Goal: Task Accomplishment & Management: Use online tool/utility

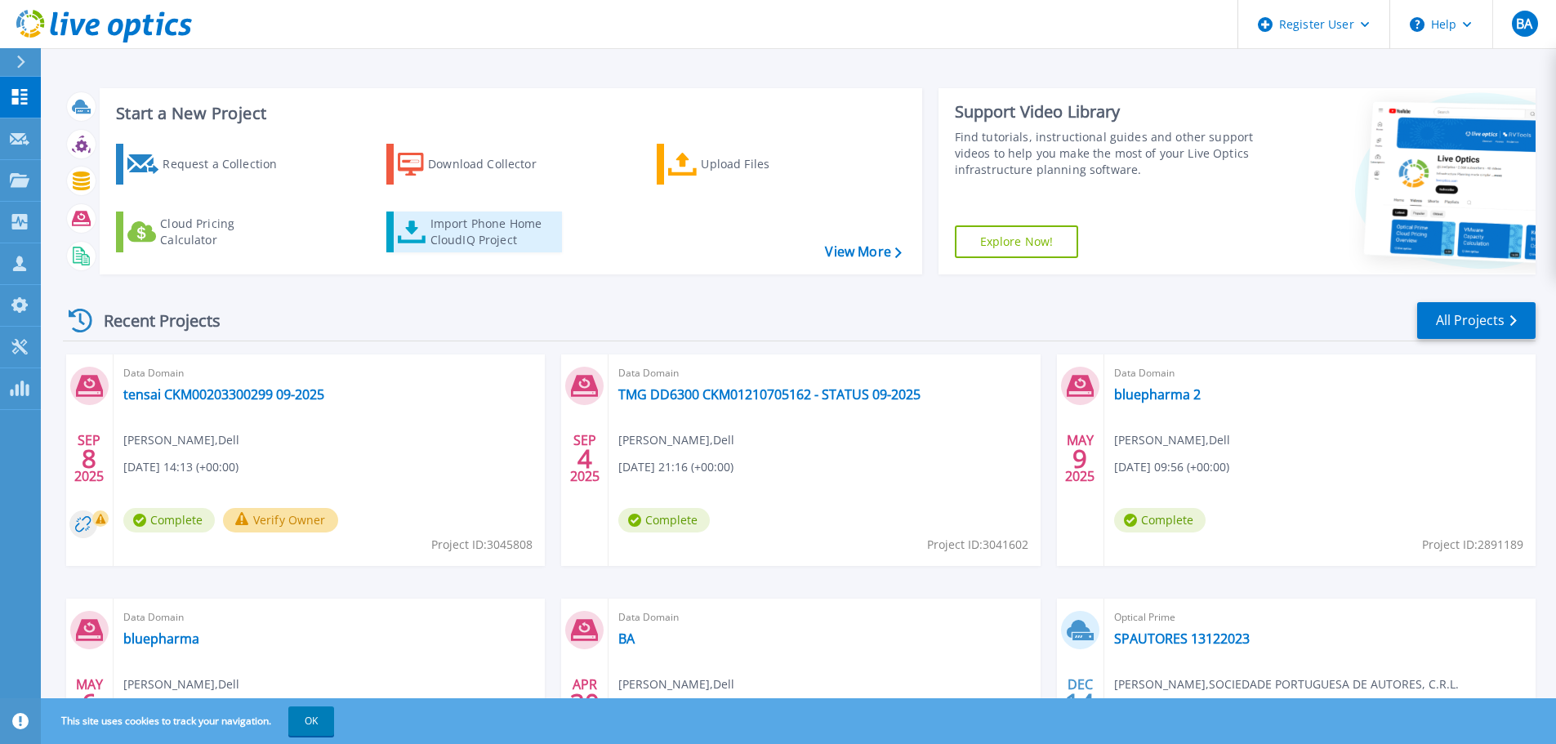
click at [475, 234] on div "Import Phone Home CloudIQ Project" at bounding box center [494, 232] width 127 height 33
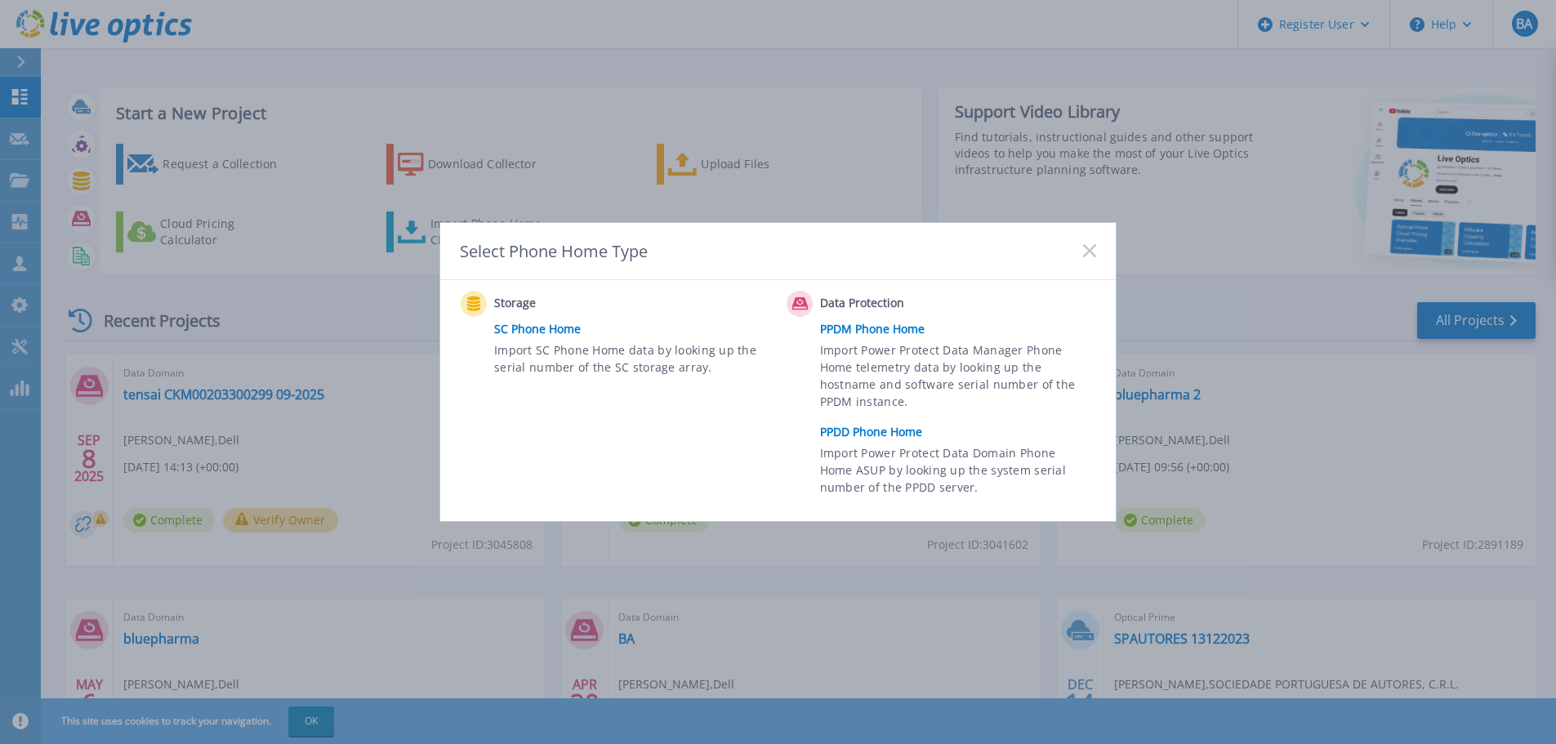
click at [858, 429] on link "PPDD Phone Home" at bounding box center [962, 432] width 284 height 25
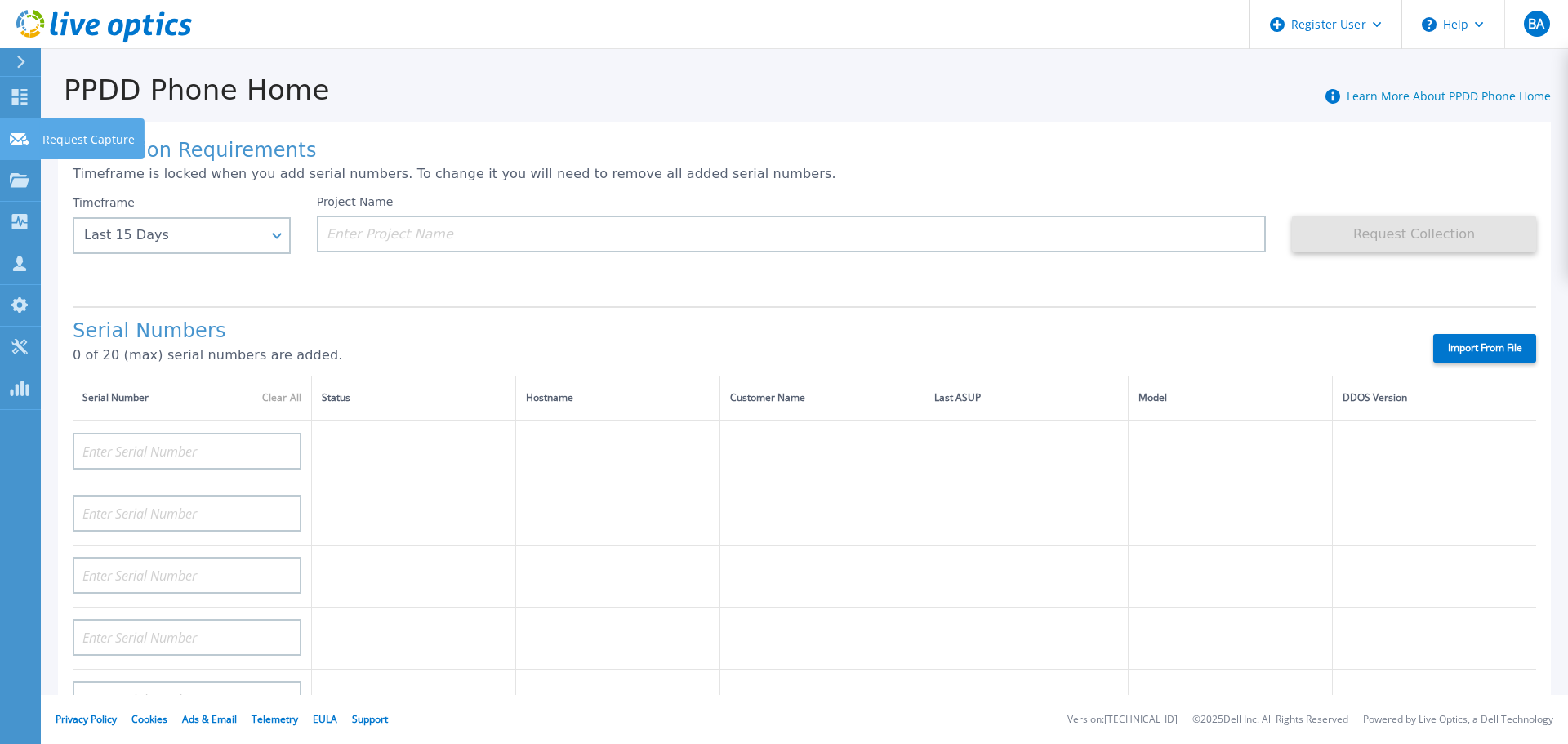
click at [24, 137] on icon at bounding box center [20, 139] width 20 height 12
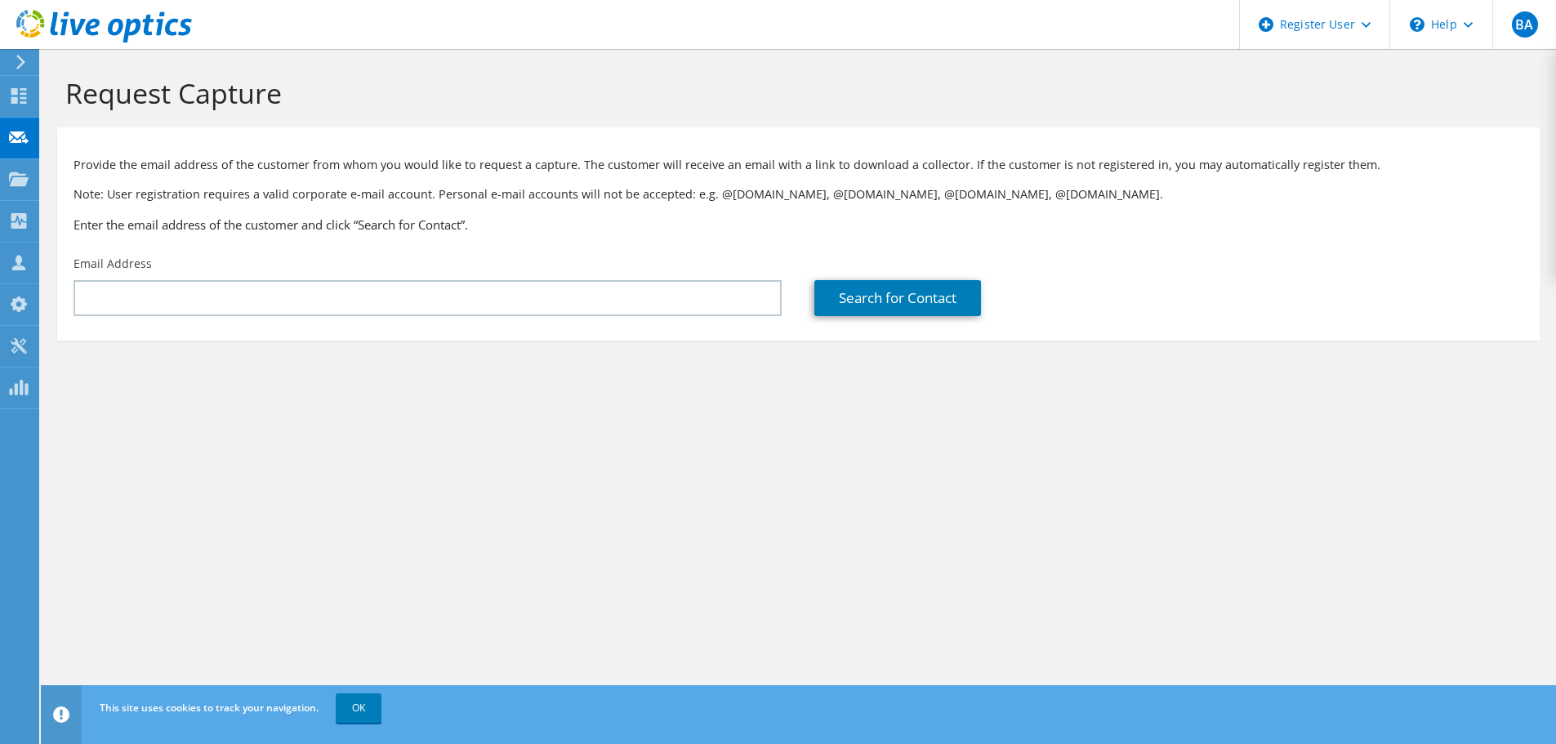
click at [19, 61] on icon at bounding box center [21, 62] width 12 height 15
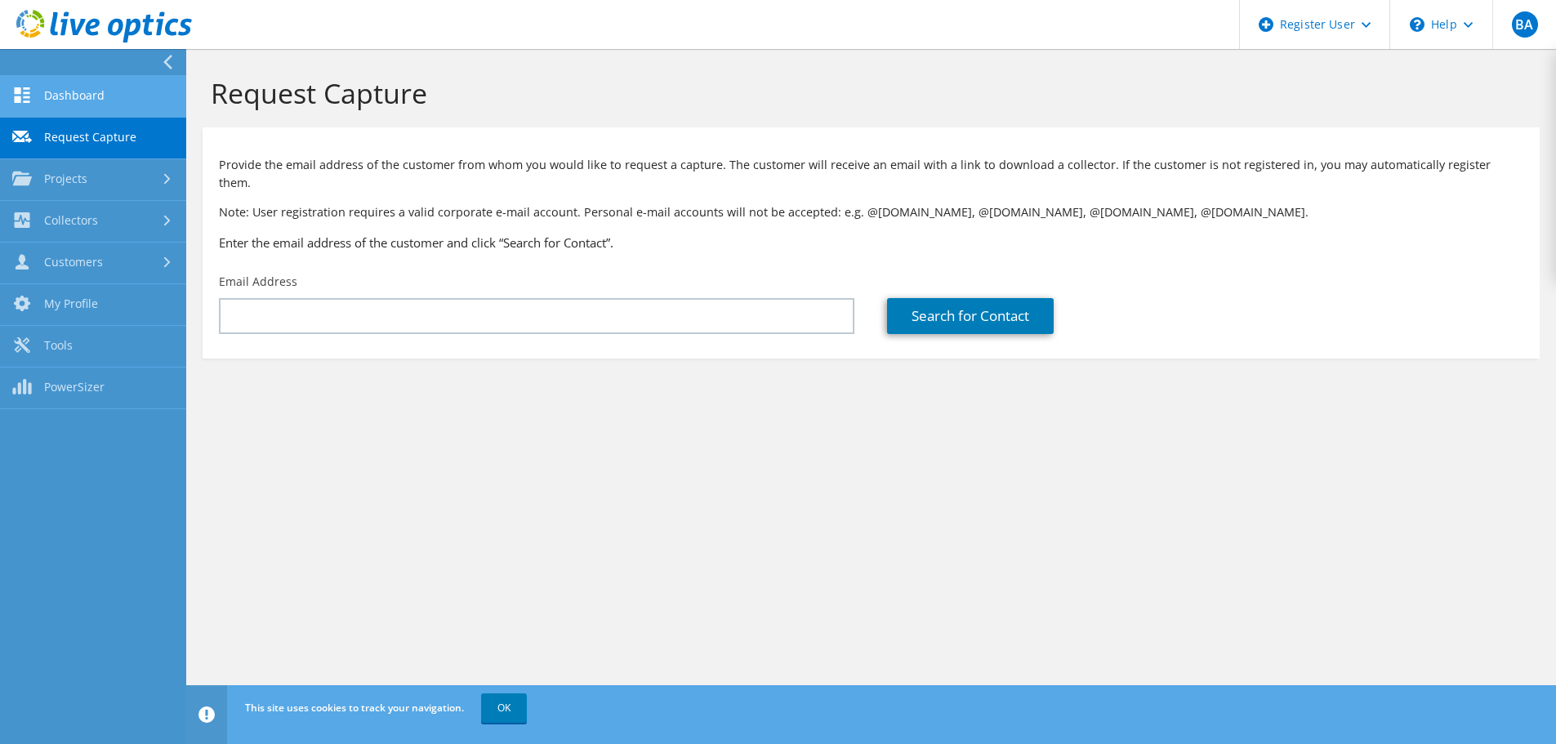
click at [69, 89] on link "Dashboard" at bounding box center [93, 97] width 186 height 42
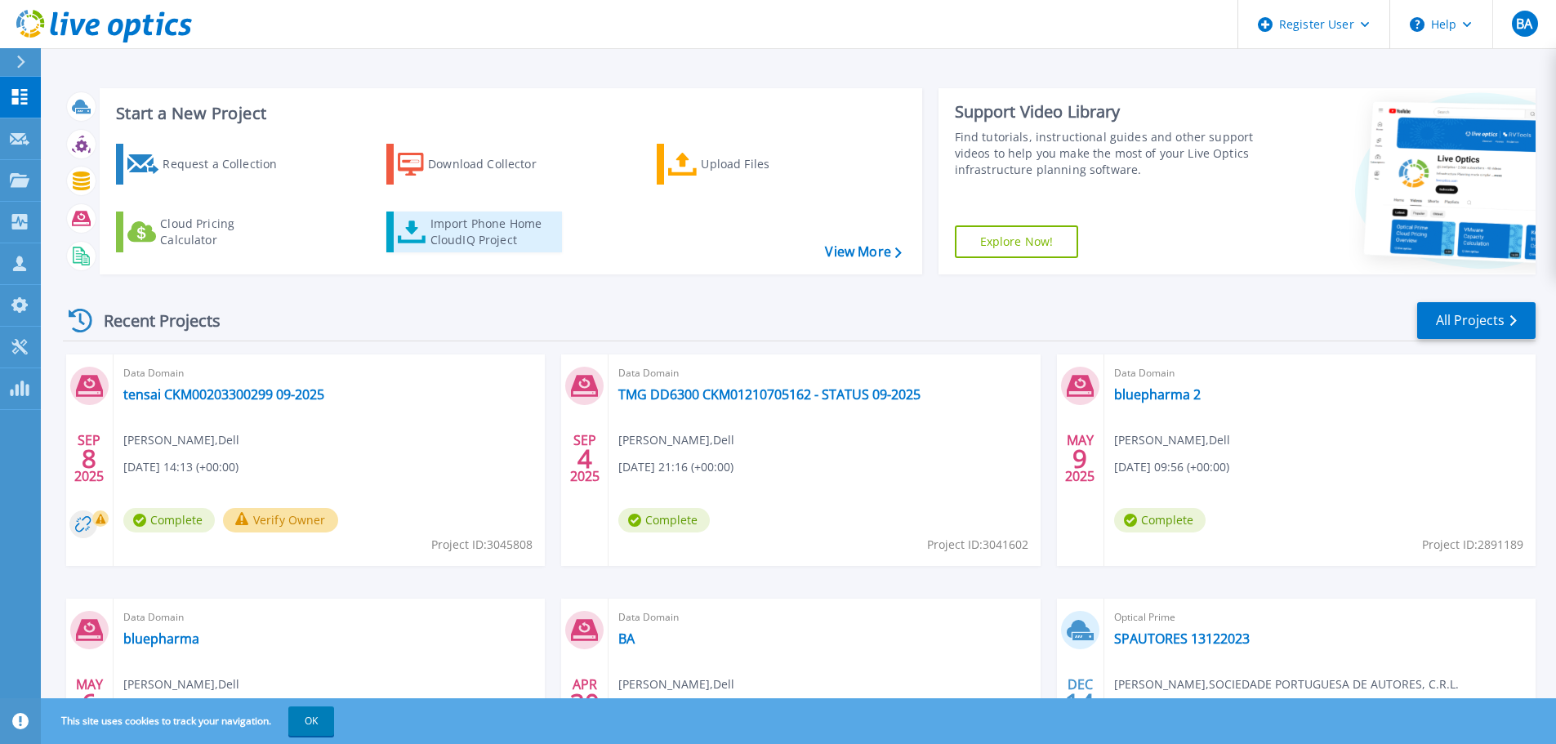
click at [470, 232] on div "Import Phone Home CloudIQ Project" at bounding box center [494, 232] width 127 height 33
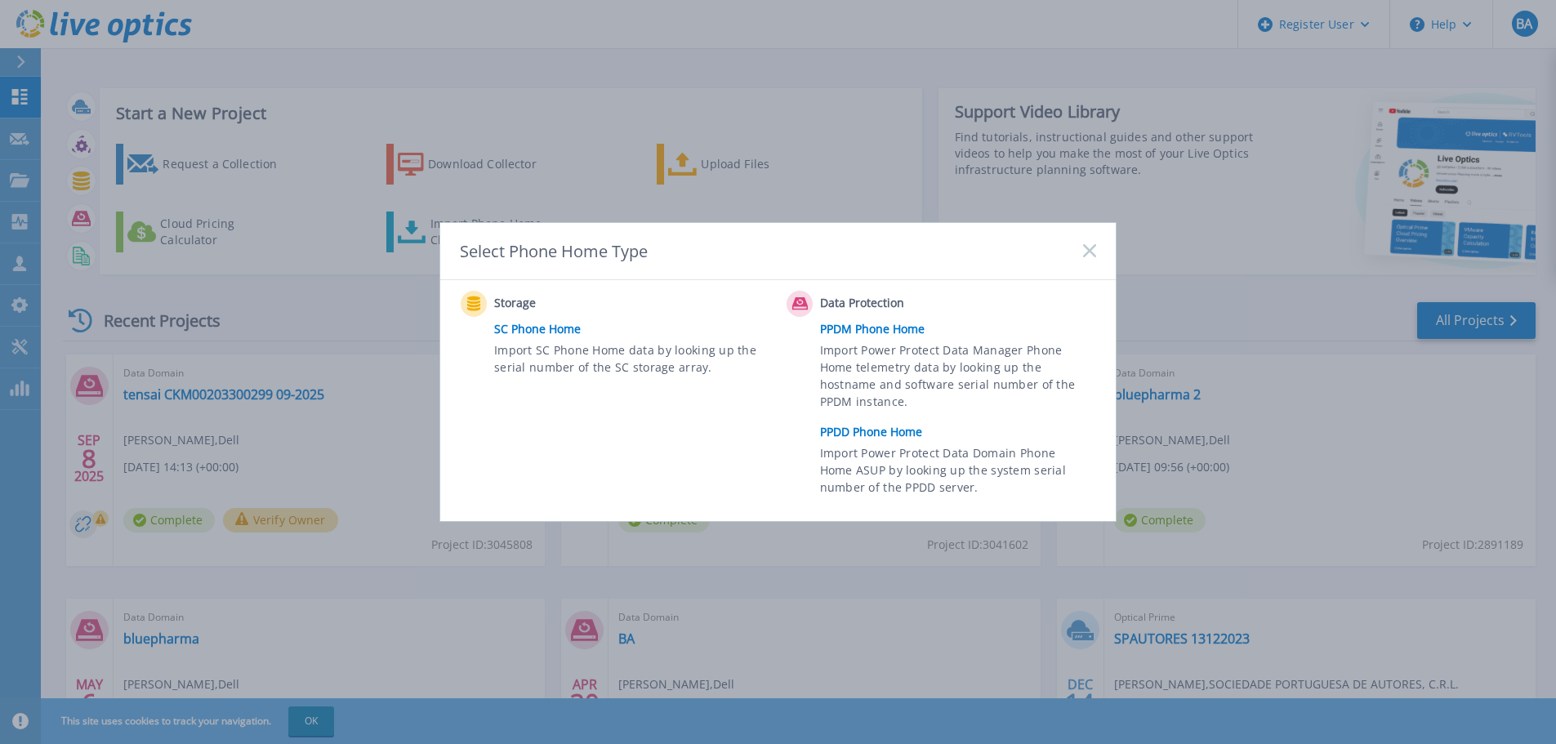
click at [873, 426] on link "PPDD Phone Home" at bounding box center [962, 432] width 284 height 25
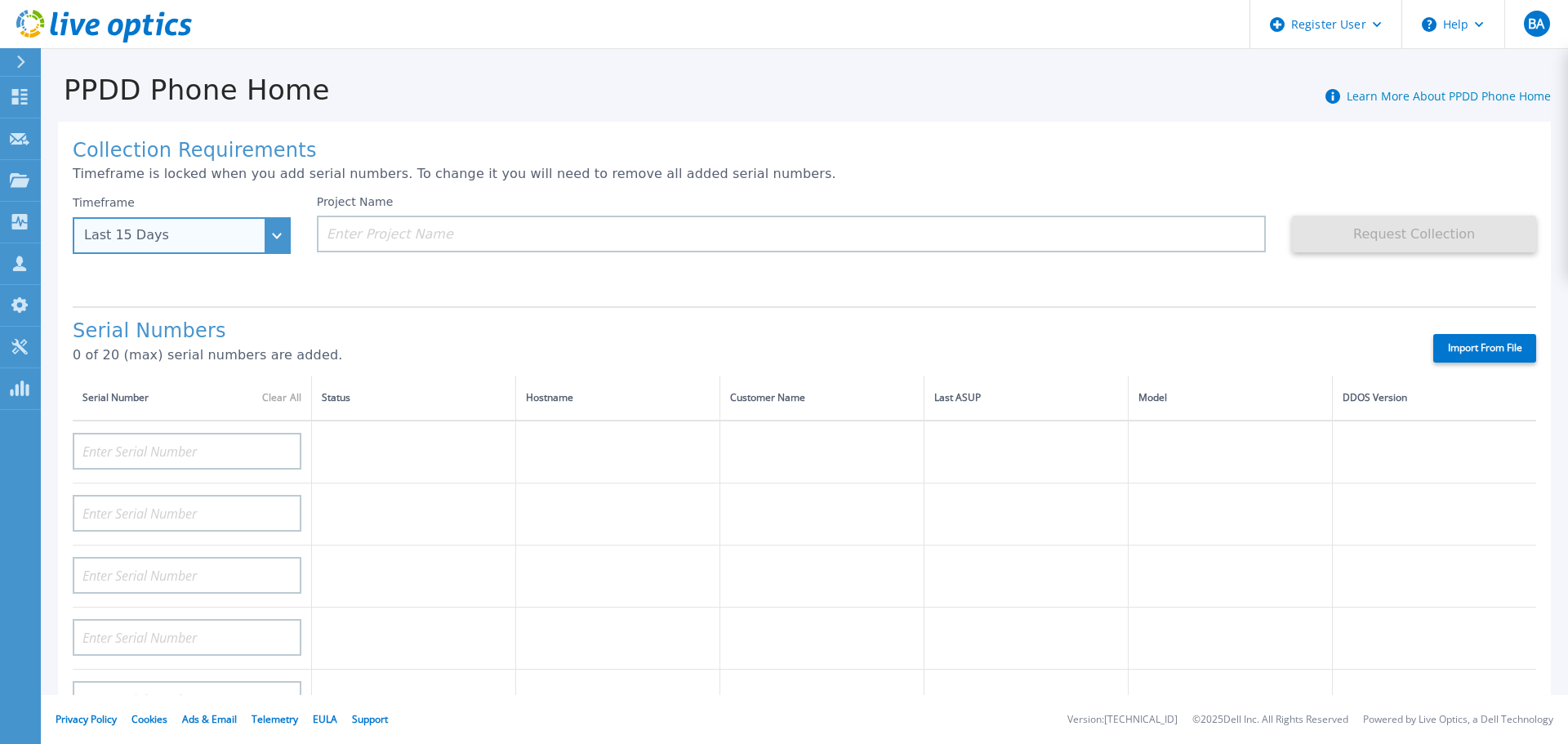
click at [275, 237] on div "Last 15 Days" at bounding box center [182, 235] width 218 height 37
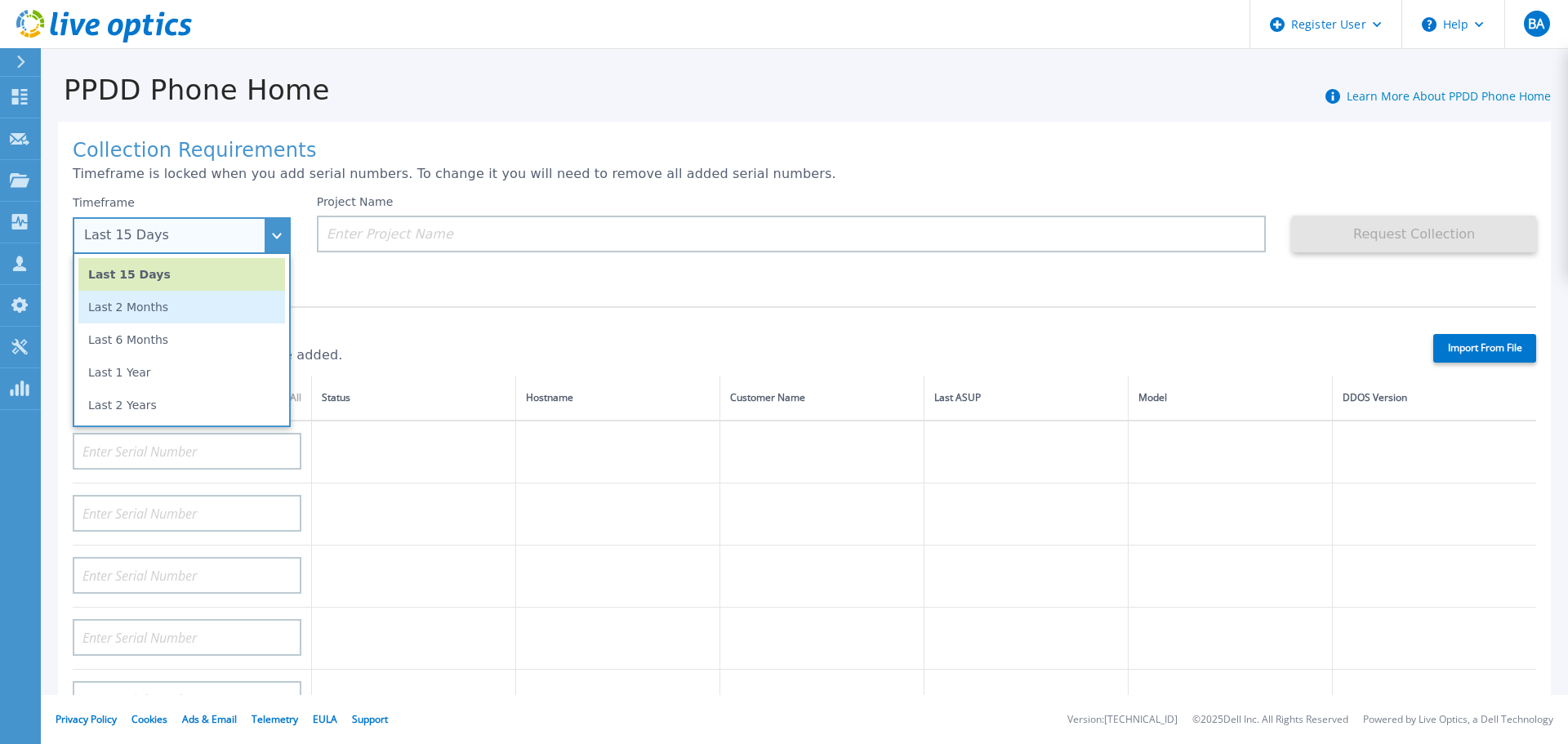
click at [143, 303] on li "Last 2 Months" at bounding box center [181, 307] width 207 height 33
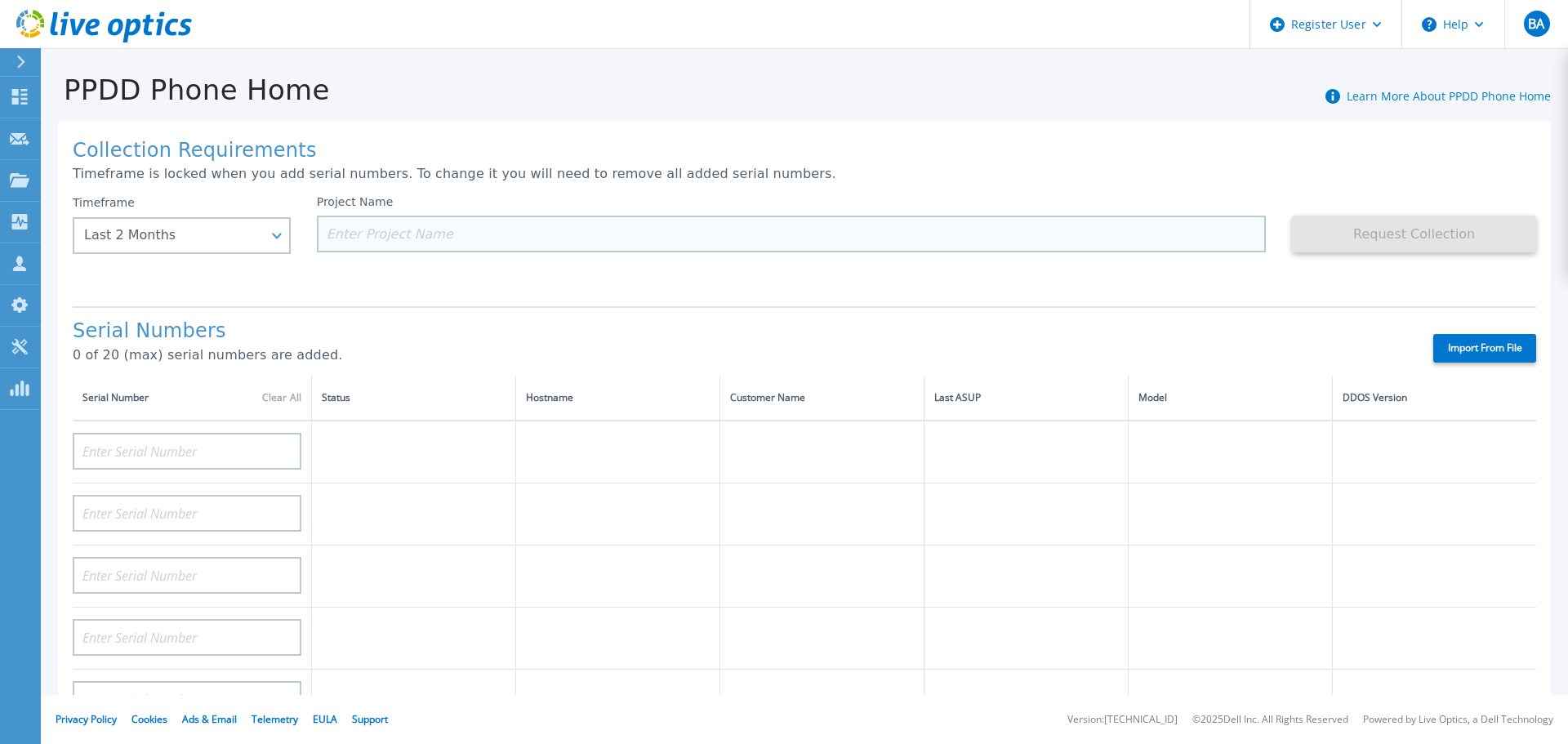
click at [358, 233] on input at bounding box center [791, 234] width 949 height 37
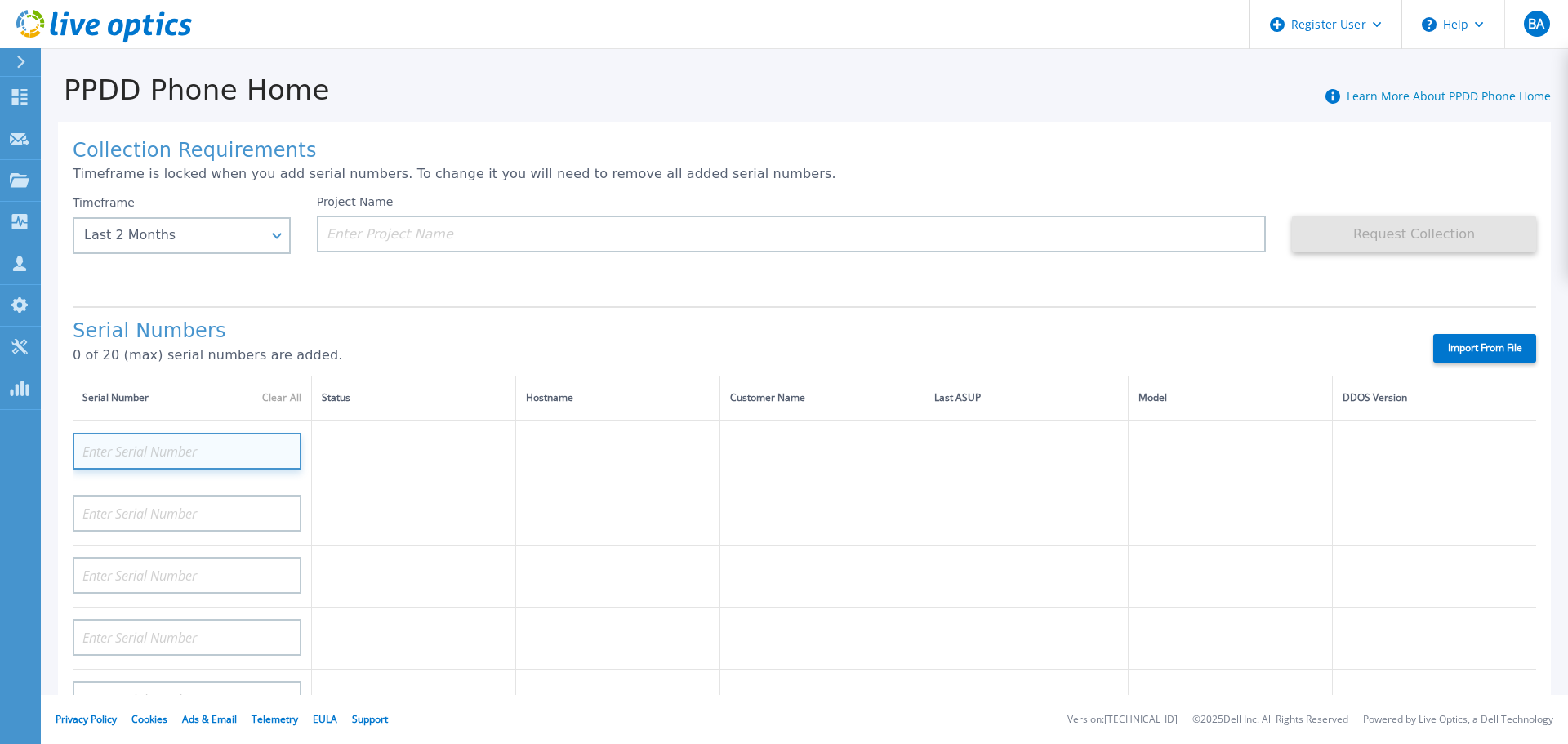
click at [163, 456] on input at bounding box center [187, 451] width 229 height 37
type input "C"
type input "D"
type input "BJB4P74"
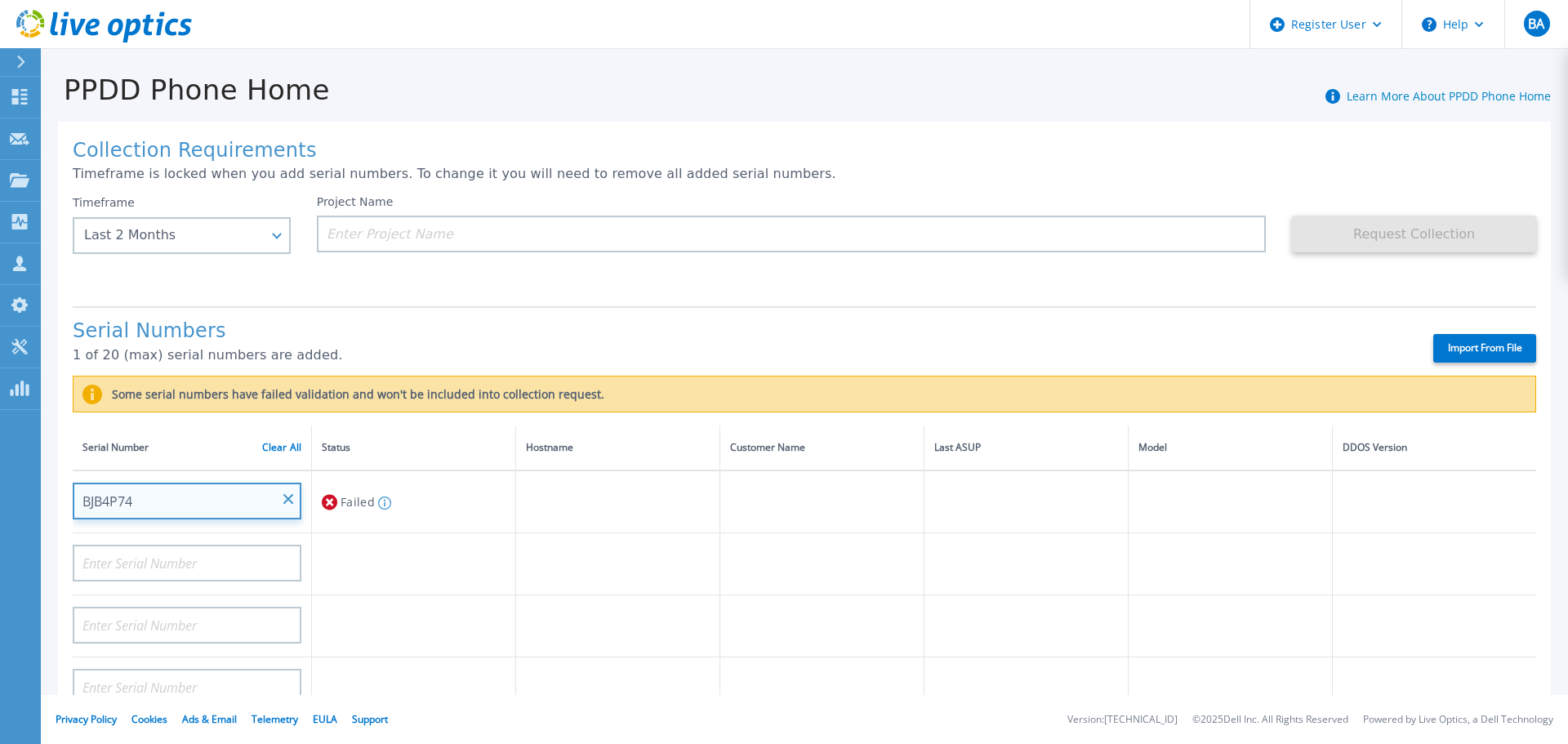
click at [134, 510] on input "BJB4P74" at bounding box center [187, 501] width 229 height 37
click at [155, 506] on input "BJB4P74" at bounding box center [187, 501] width 229 height 37
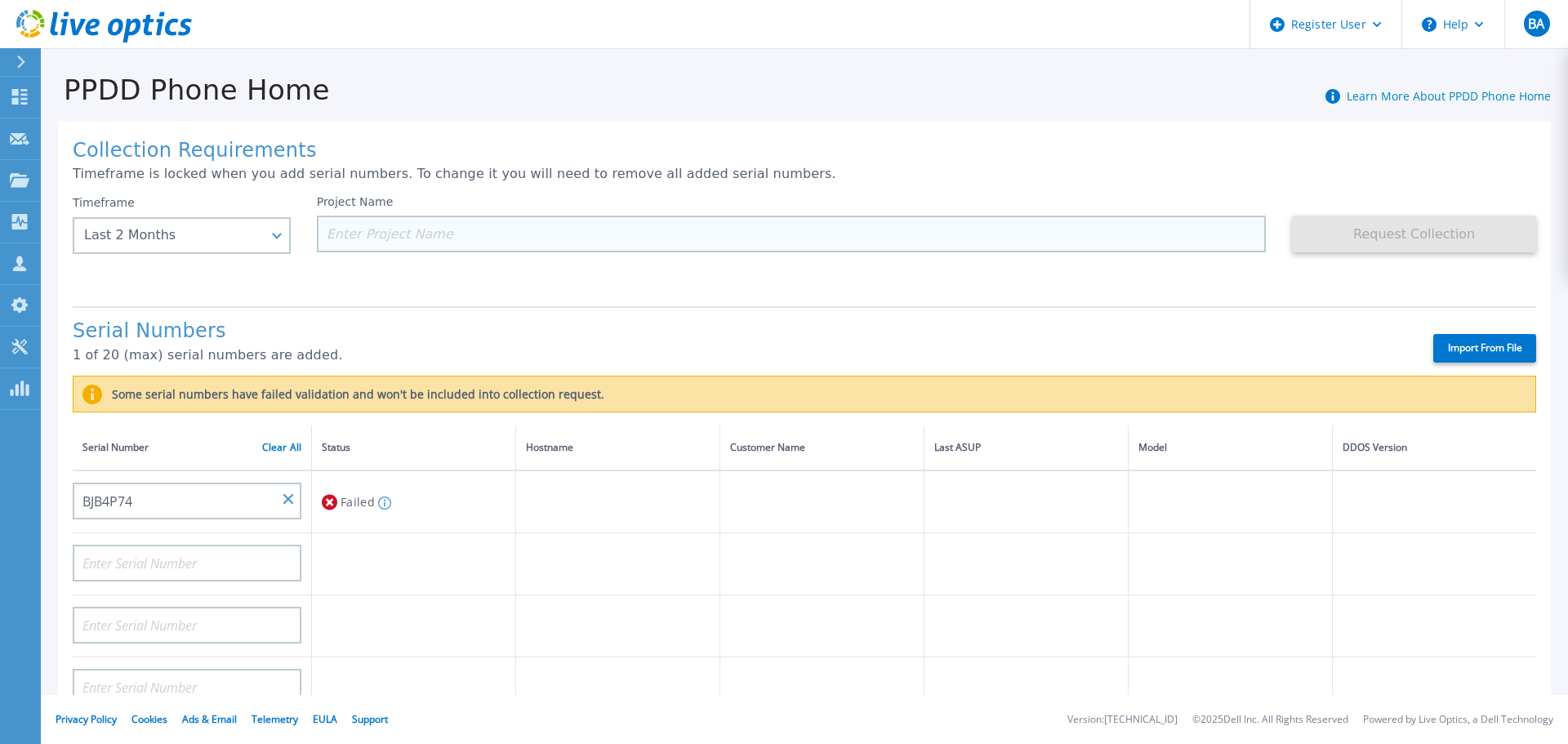
click at [387, 234] on input at bounding box center [791, 234] width 949 height 37
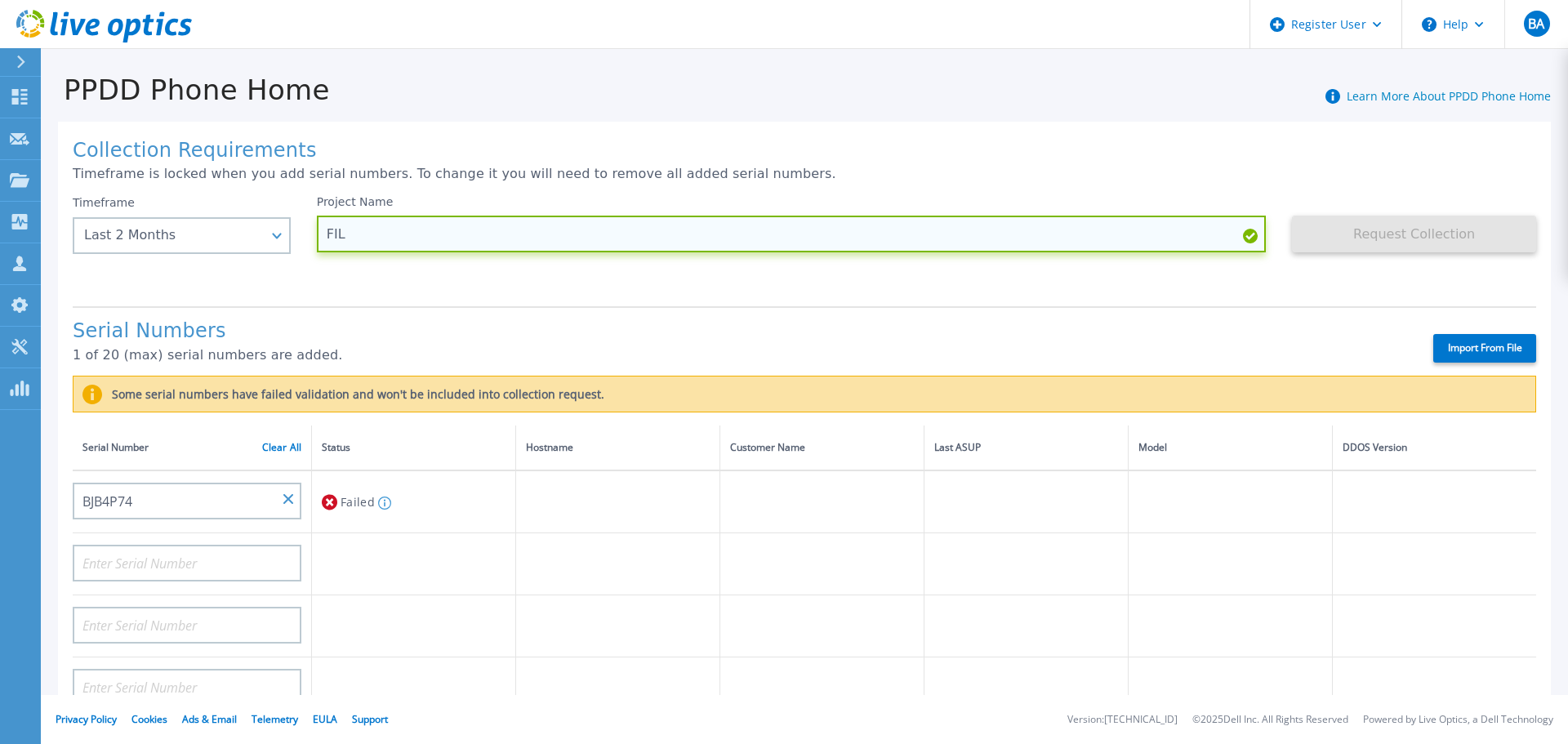
type input "FIL"
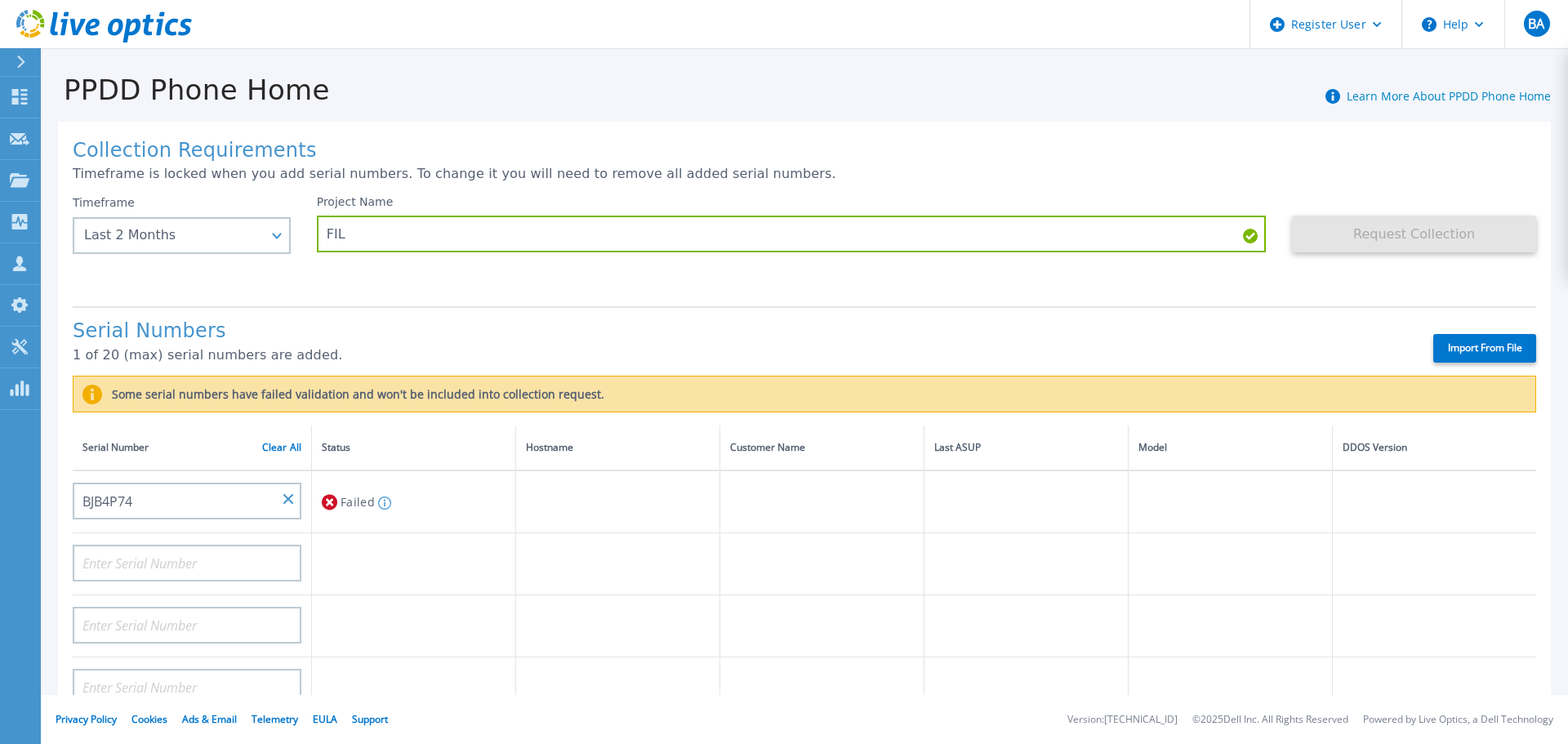
click at [333, 500] on icon at bounding box center [330, 503] width 16 height 20
click at [382, 506] on icon at bounding box center [384, 503] width 13 height 13
click at [279, 449] on link "Clear All" at bounding box center [281, 447] width 39 height 11
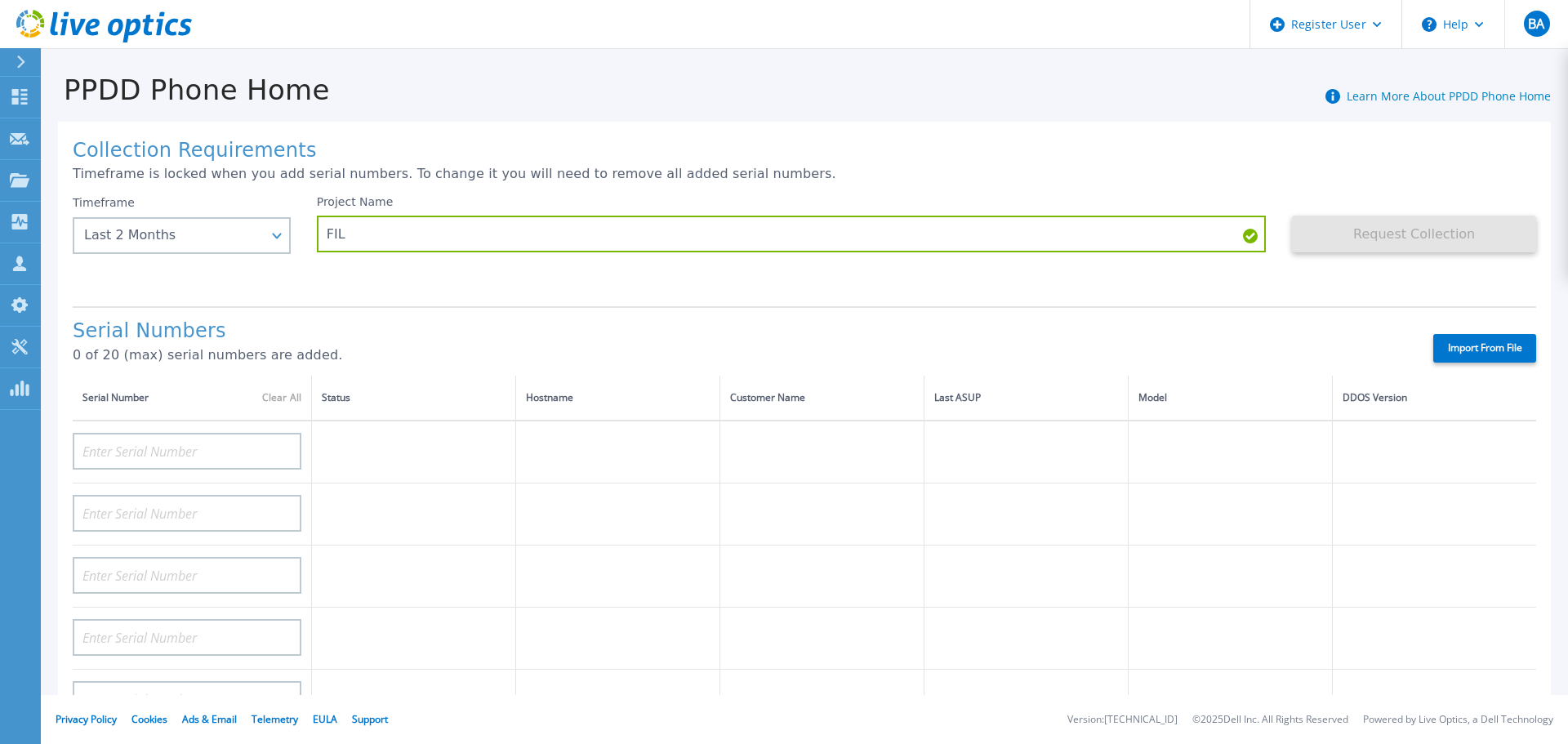
click at [16, 58] on icon at bounding box center [20, 62] width 9 height 13
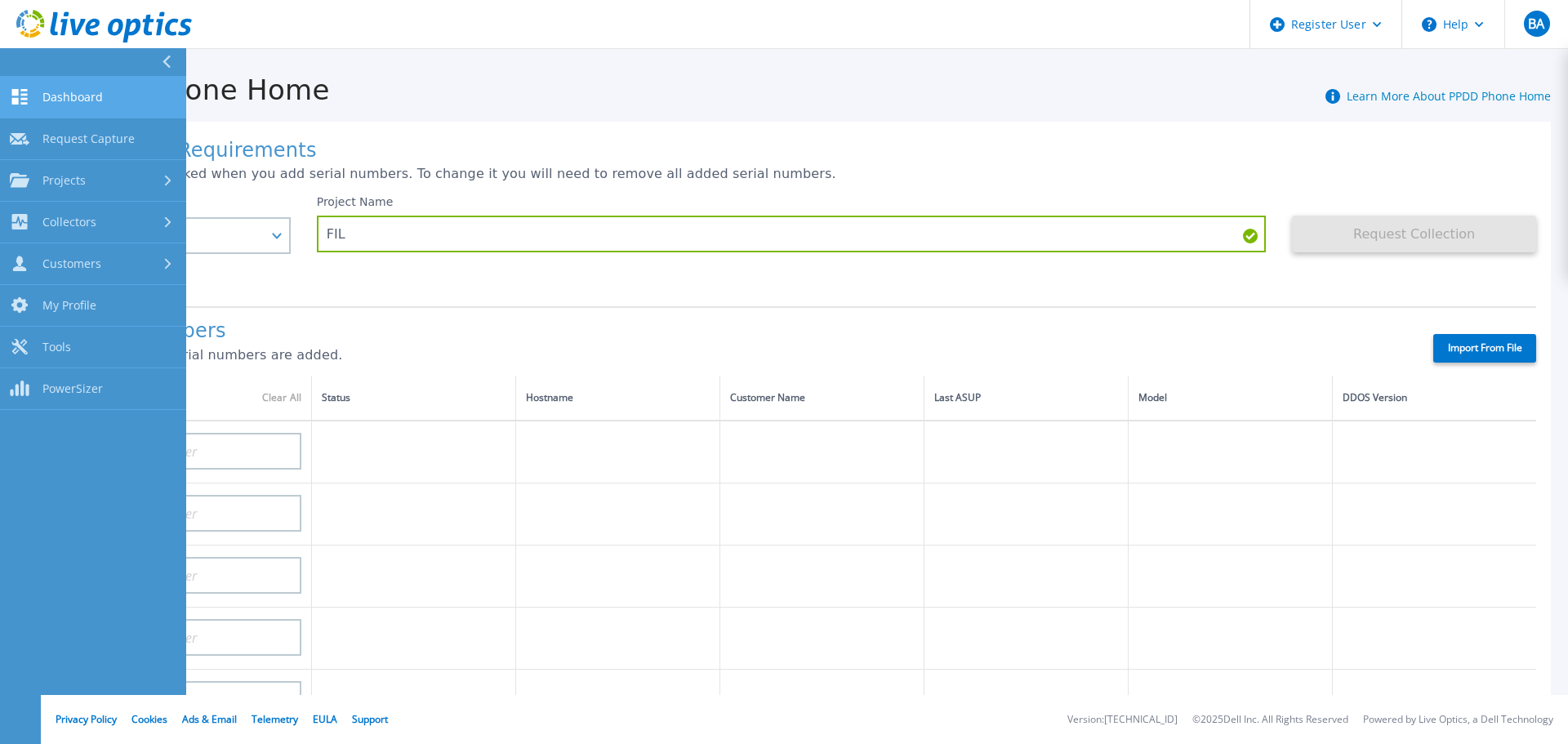
click at [82, 96] on span "Dashboard" at bounding box center [72, 97] width 60 height 15
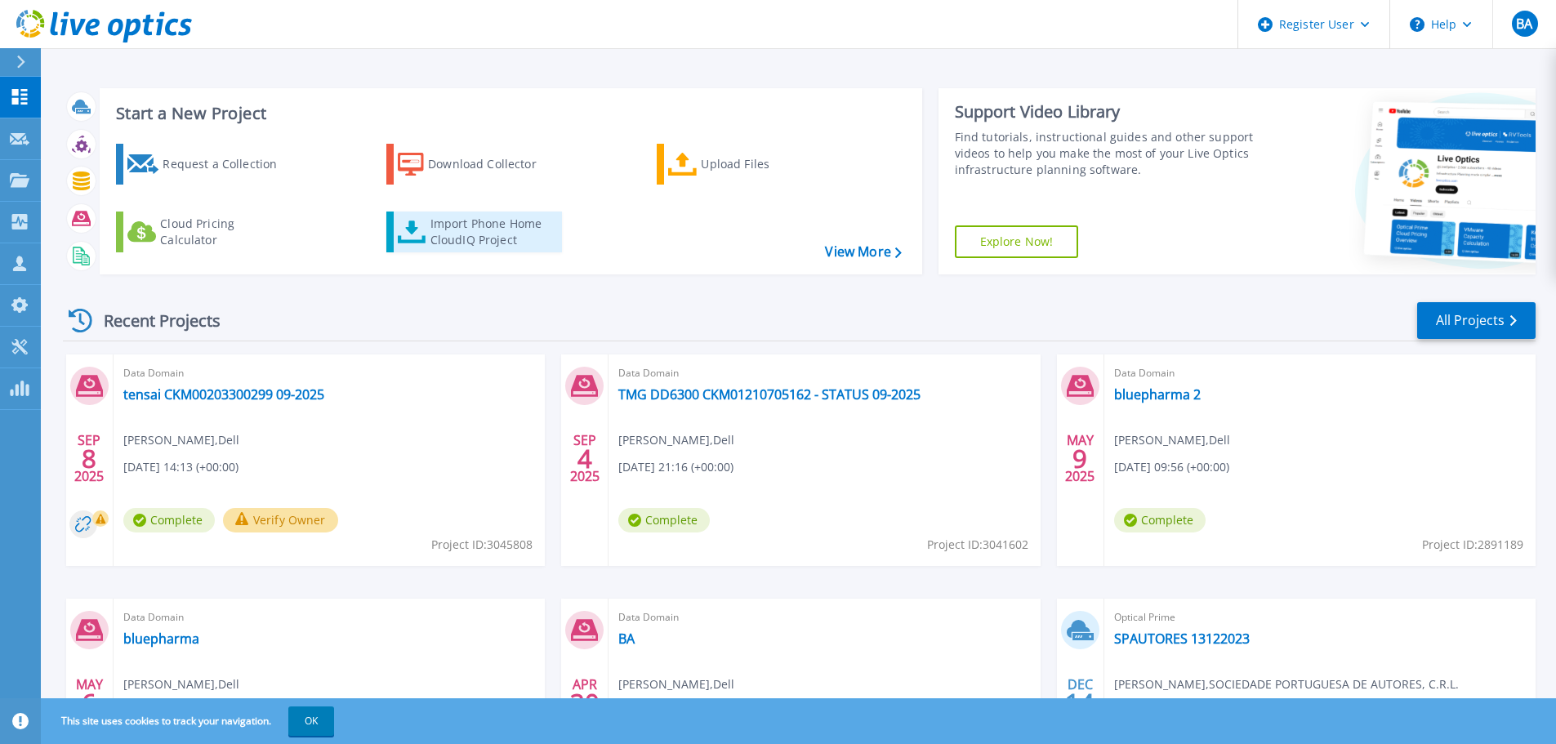
click at [457, 235] on div "Import Phone Home CloudIQ Project" at bounding box center [494, 232] width 127 height 33
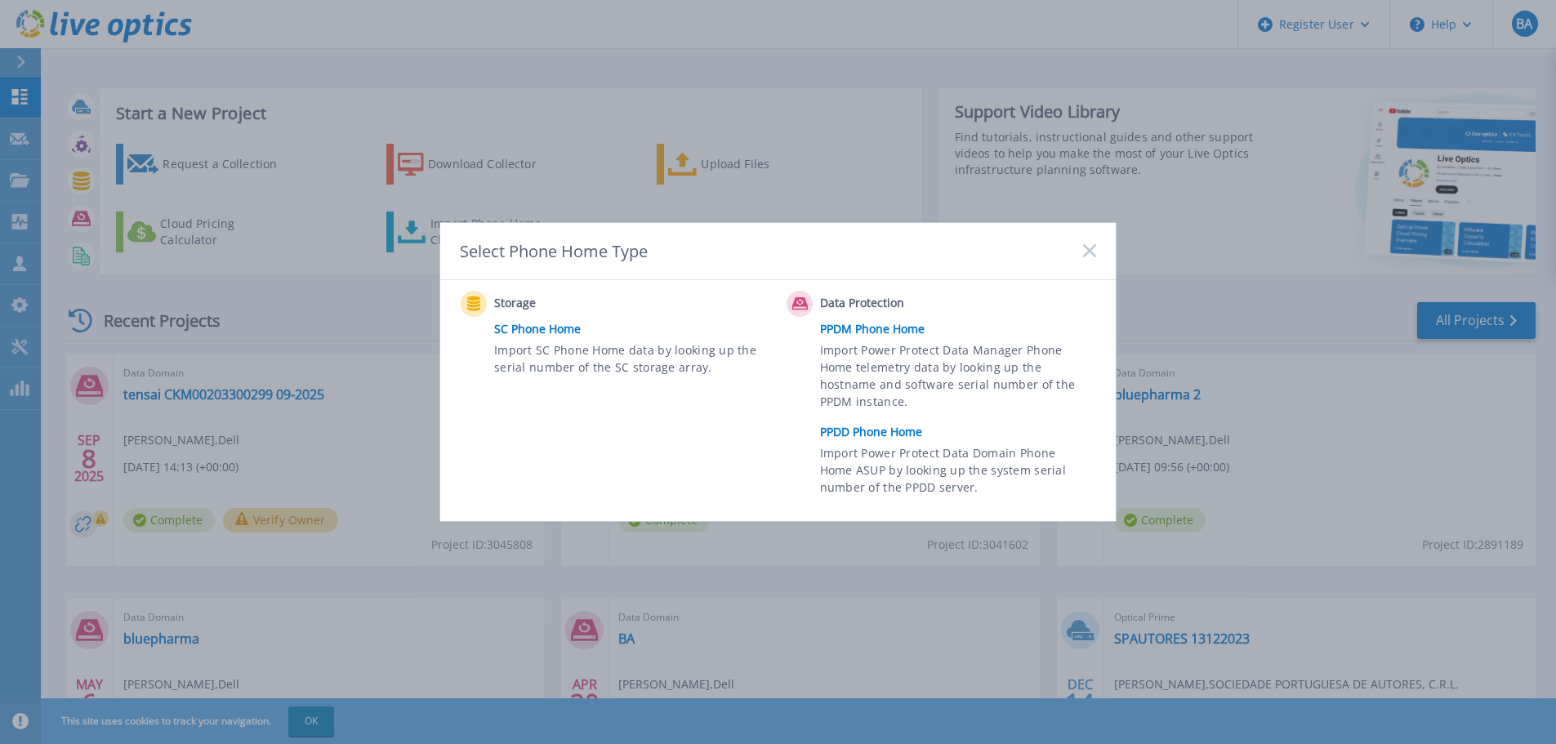
click at [865, 432] on link "PPDD Phone Home" at bounding box center [962, 432] width 284 height 25
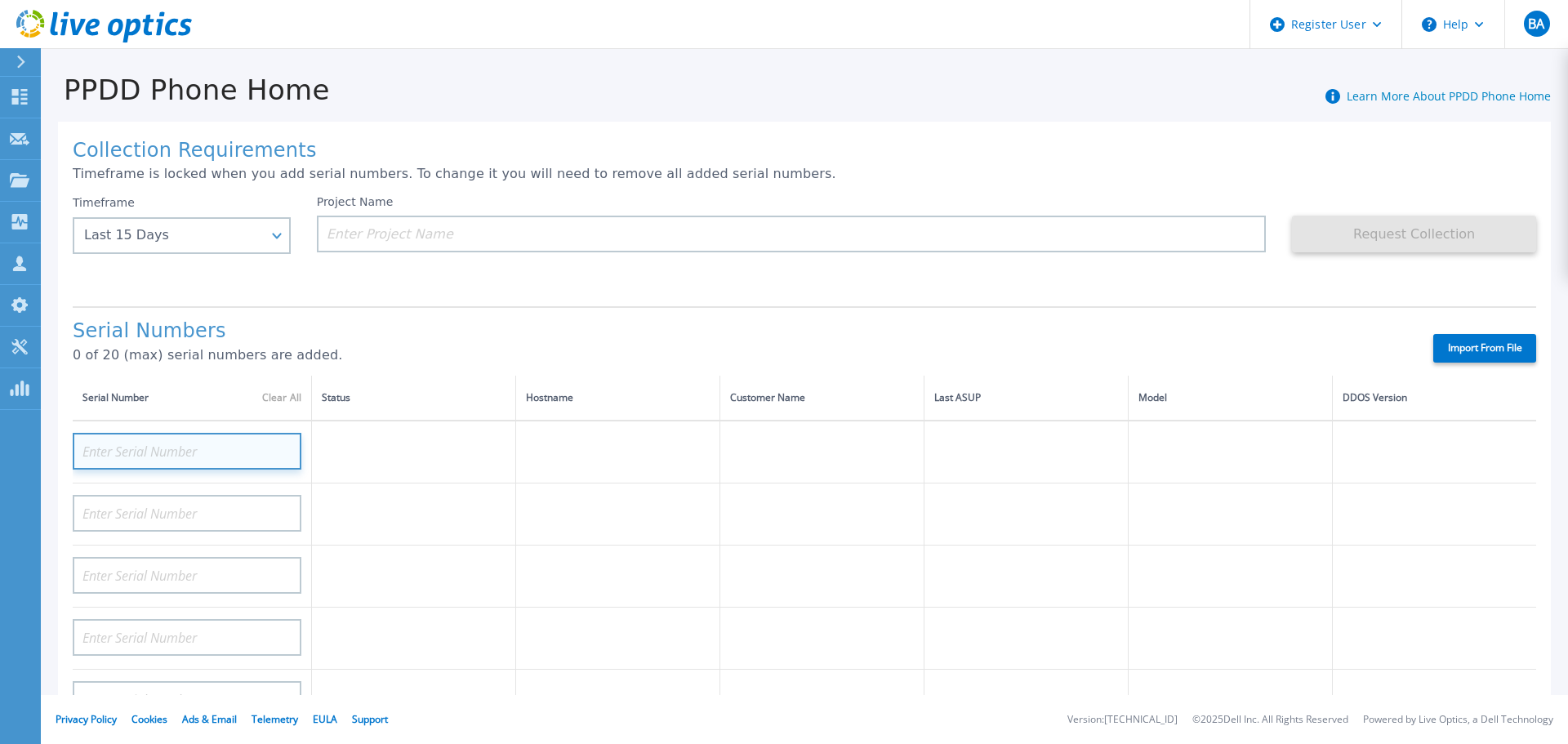
paste input "CRK00250112931"
type input "CRK00250112931"
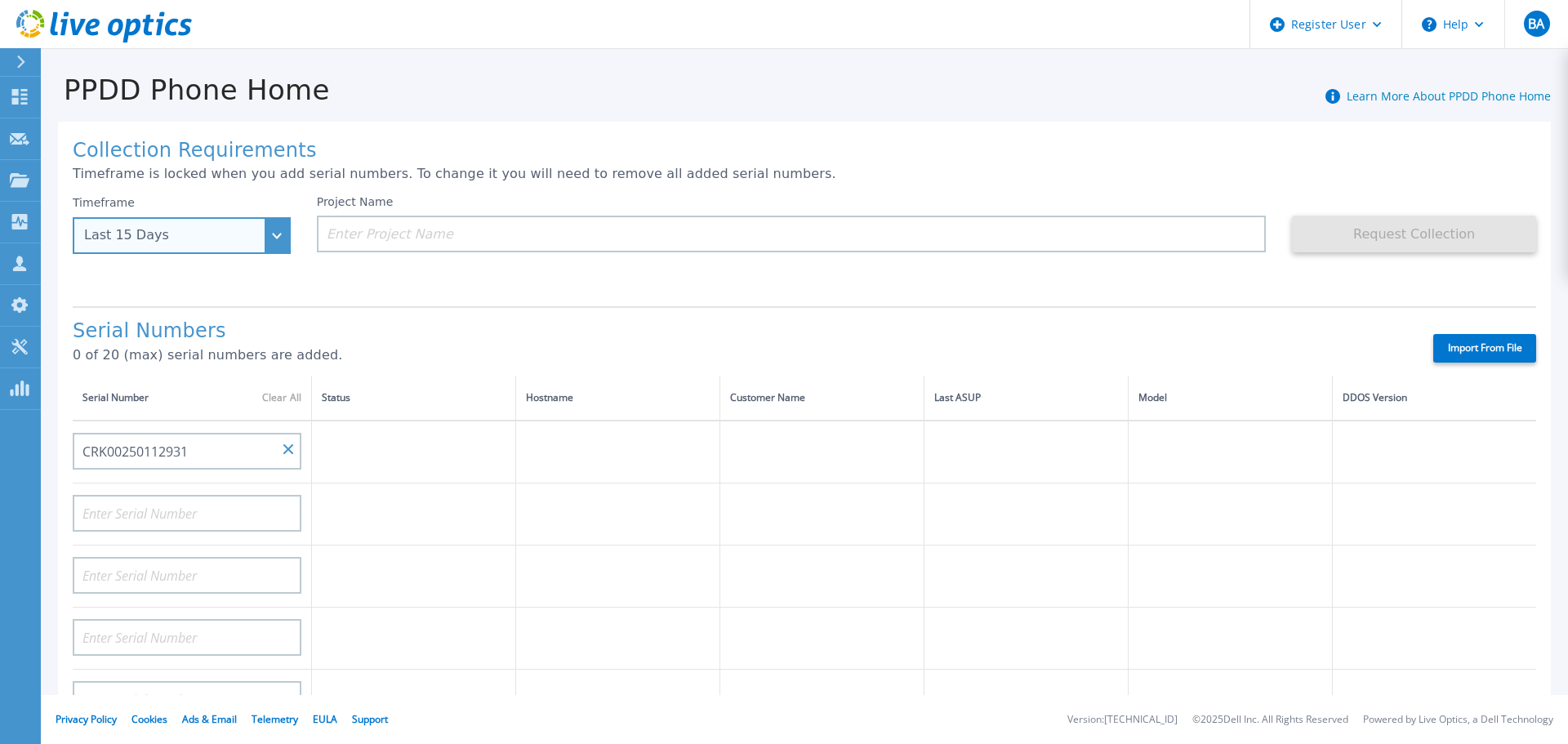
click at [275, 240] on div "Timeframe Last 15 Days Last 15 Days Last 2 Months Last 6 Months Last 1 Year Las…" at bounding box center [182, 224] width 218 height 59
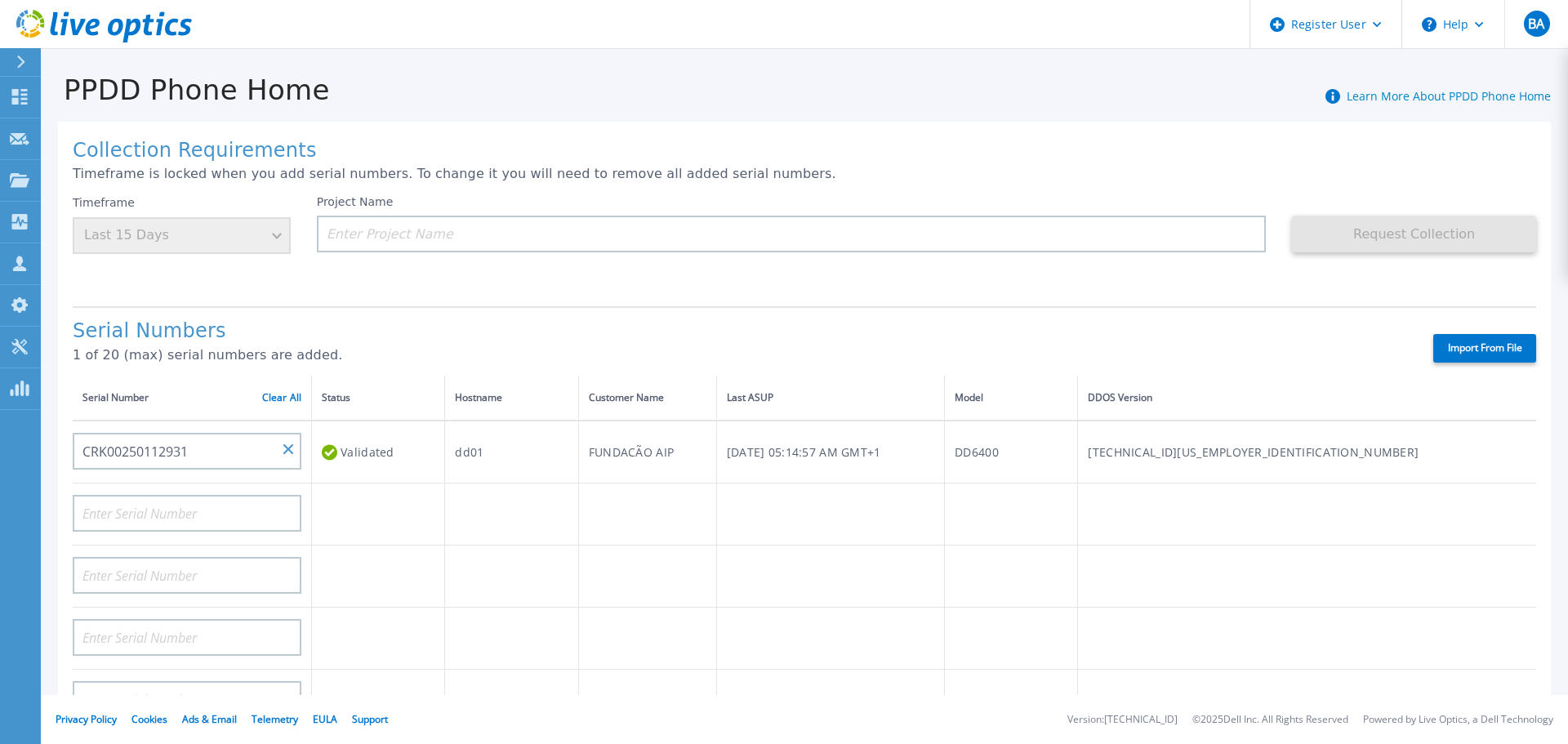
click at [275, 239] on div "Timeframe Last 15 Days" at bounding box center [182, 224] width 218 height 59
click at [198, 445] on input "CRK00250112931" at bounding box center [187, 451] width 229 height 37
click at [199, 449] on input "CRK00250112931" at bounding box center [187, 451] width 229 height 37
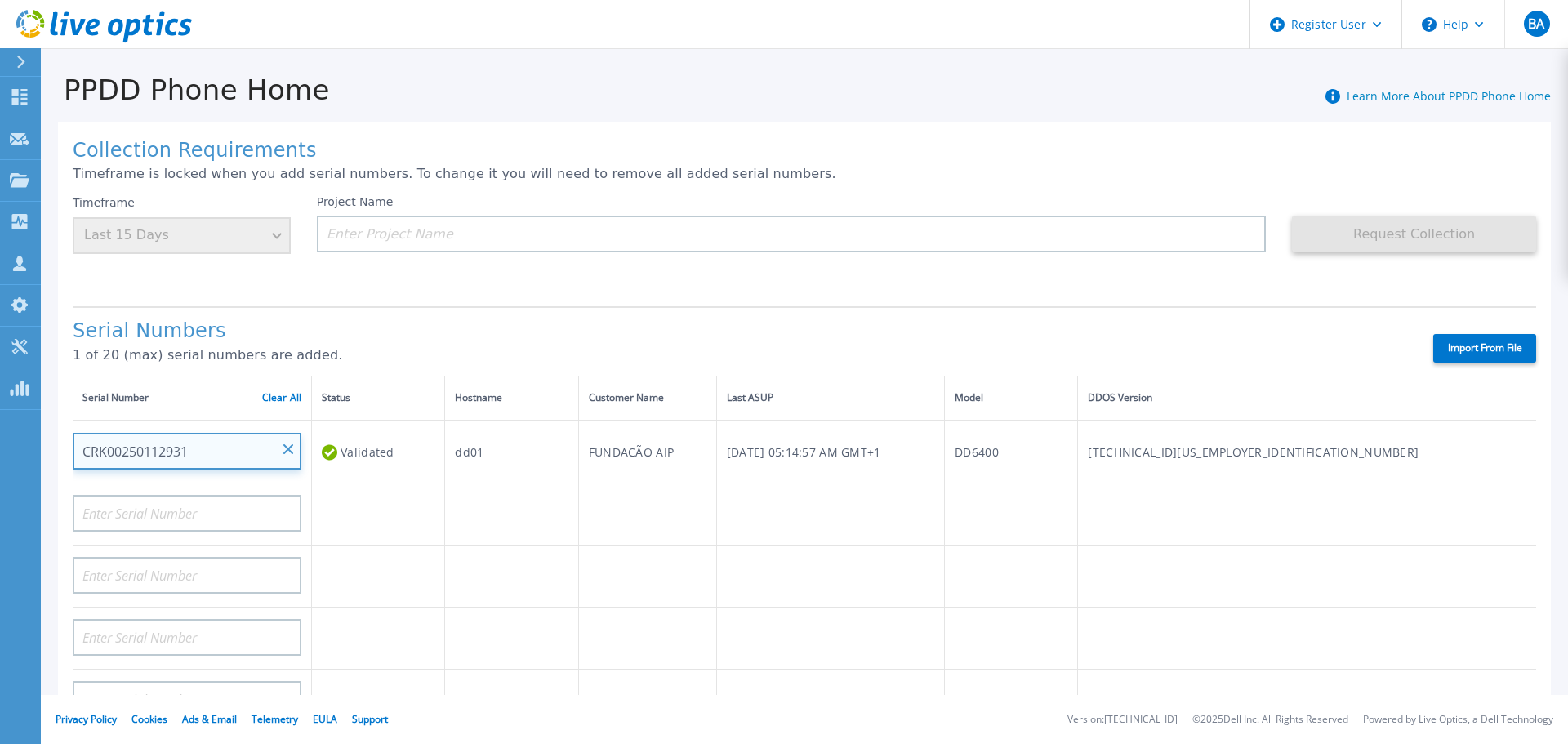
click at [199, 449] on input "CRK00250112931" at bounding box center [187, 451] width 229 height 37
click at [943, 458] on td "Tue, Sep 09, 2025, 05:14:57 AM GMT+1" at bounding box center [830, 452] width 228 height 63
click at [1457, 343] on label "Import From File" at bounding box center [1484, 348] width 103 height 29
click at [0, 0] on input "Import From File" at bounding box center [0, 0] width 0 height 0
drag, startPoint x: 206, startPoint y: 456, endPoint x: 55, endPoint y: 460, distance: 151.1
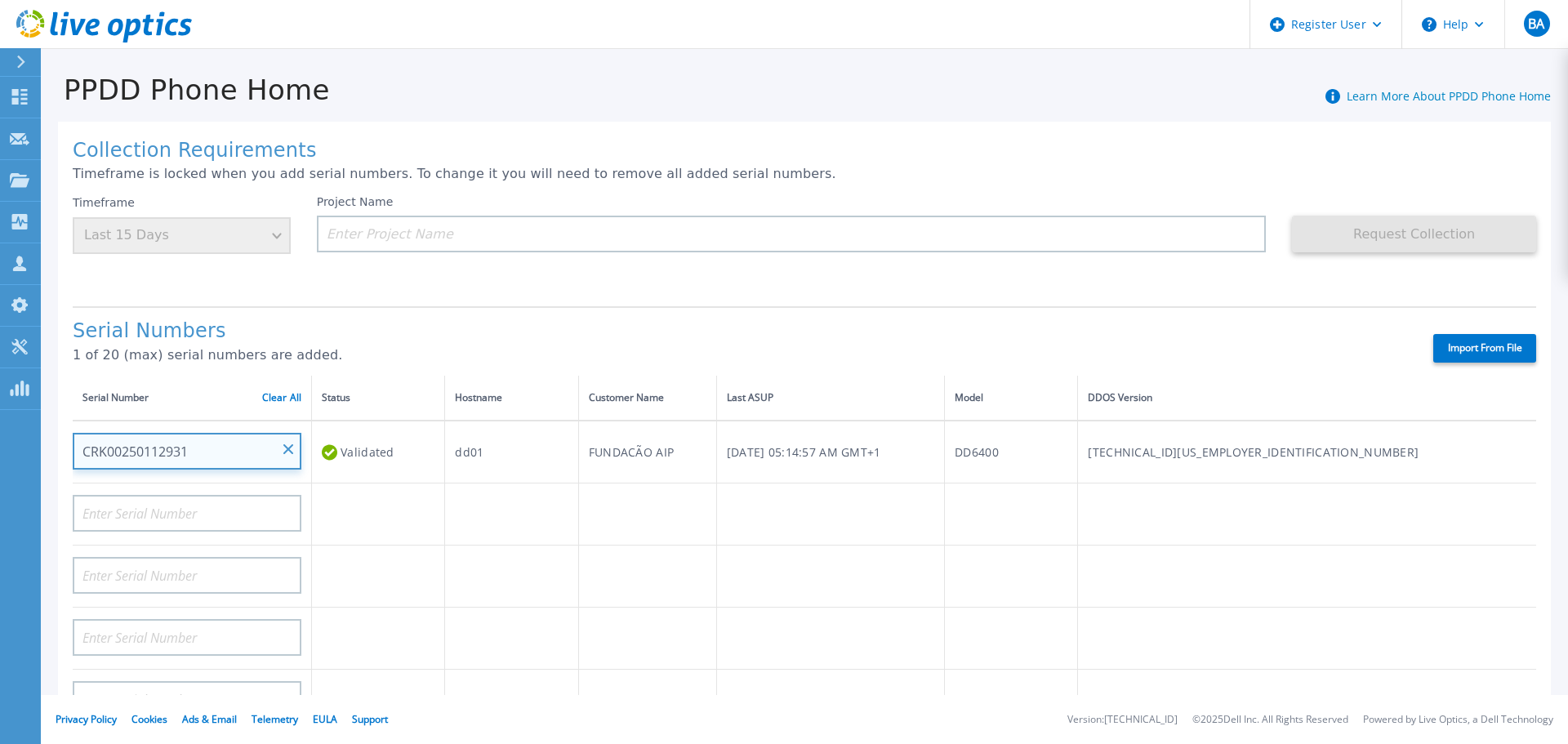
click at [55, 460] on div "Collection Requirements Timeframe is locked when you add serial numbers. To cha…" at bounding box center [804, 576] width 1527 height 940
click at [8, 68] on button at bounding box center [20, 62] width 41 height 29
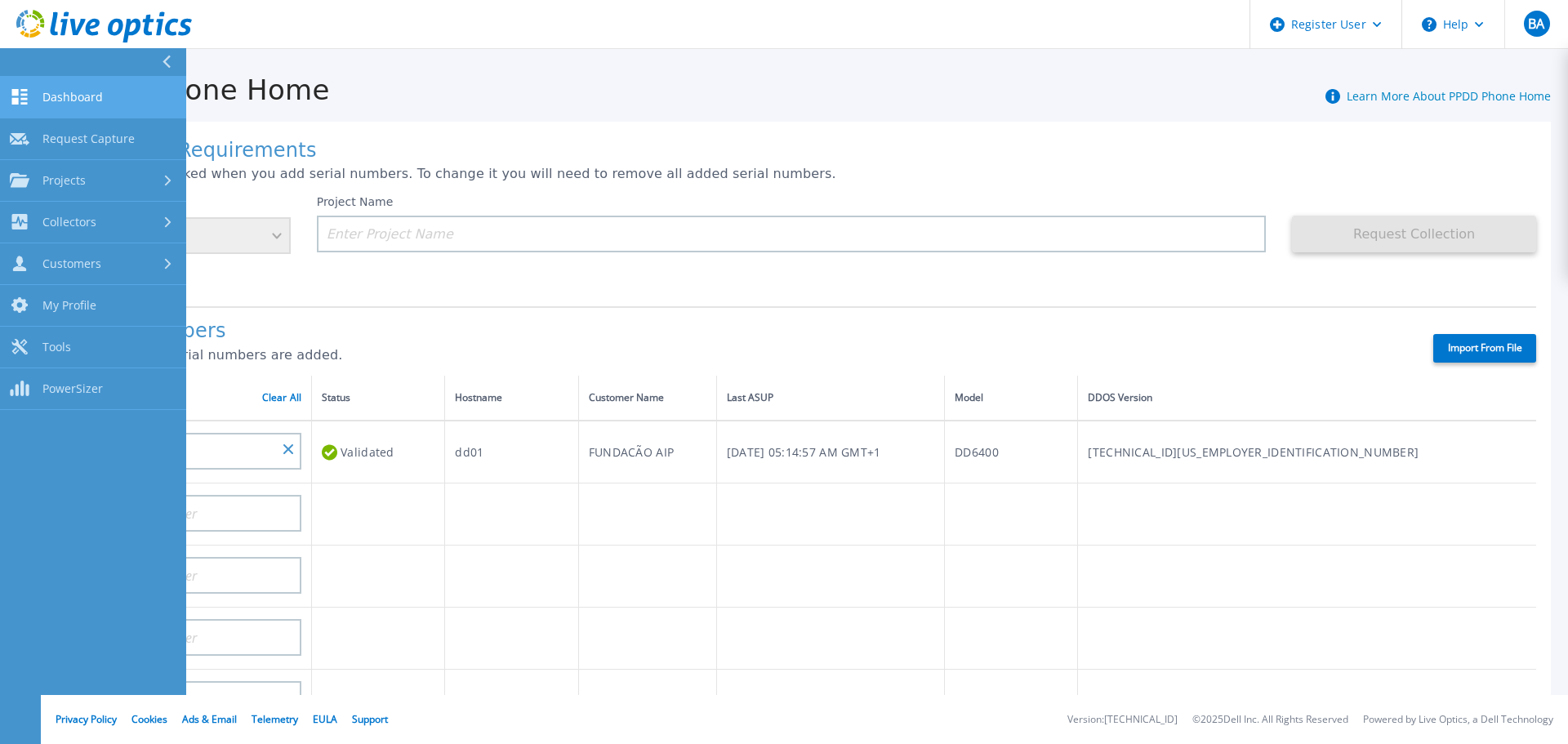
click at [60, 94] on span "Dashboard" at bounding box center [72, 97] width 60 height 15
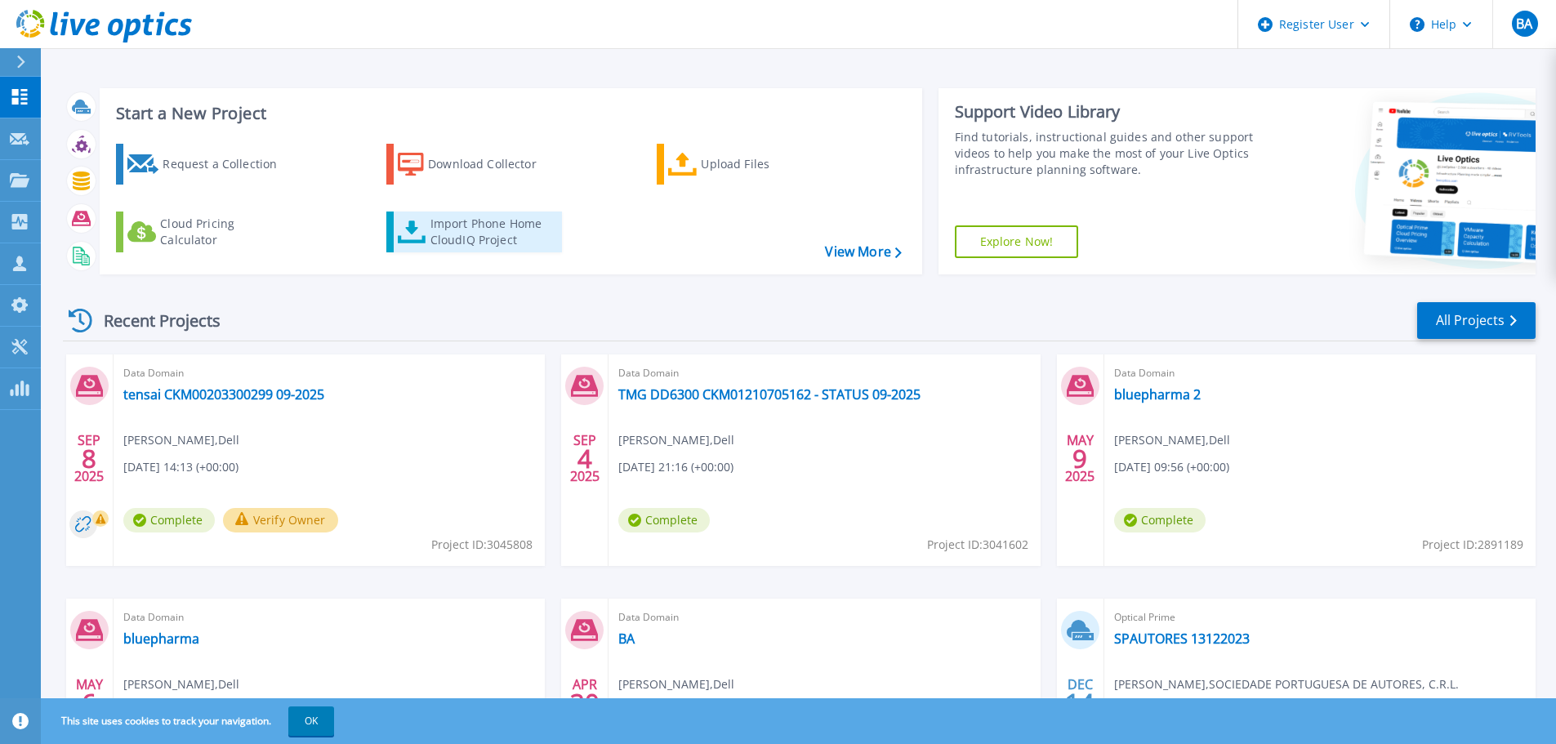
click at [474, 224] on div "Import Phone Home CloudIQ Project" at bounding box center [494, 232] width 127 height 33
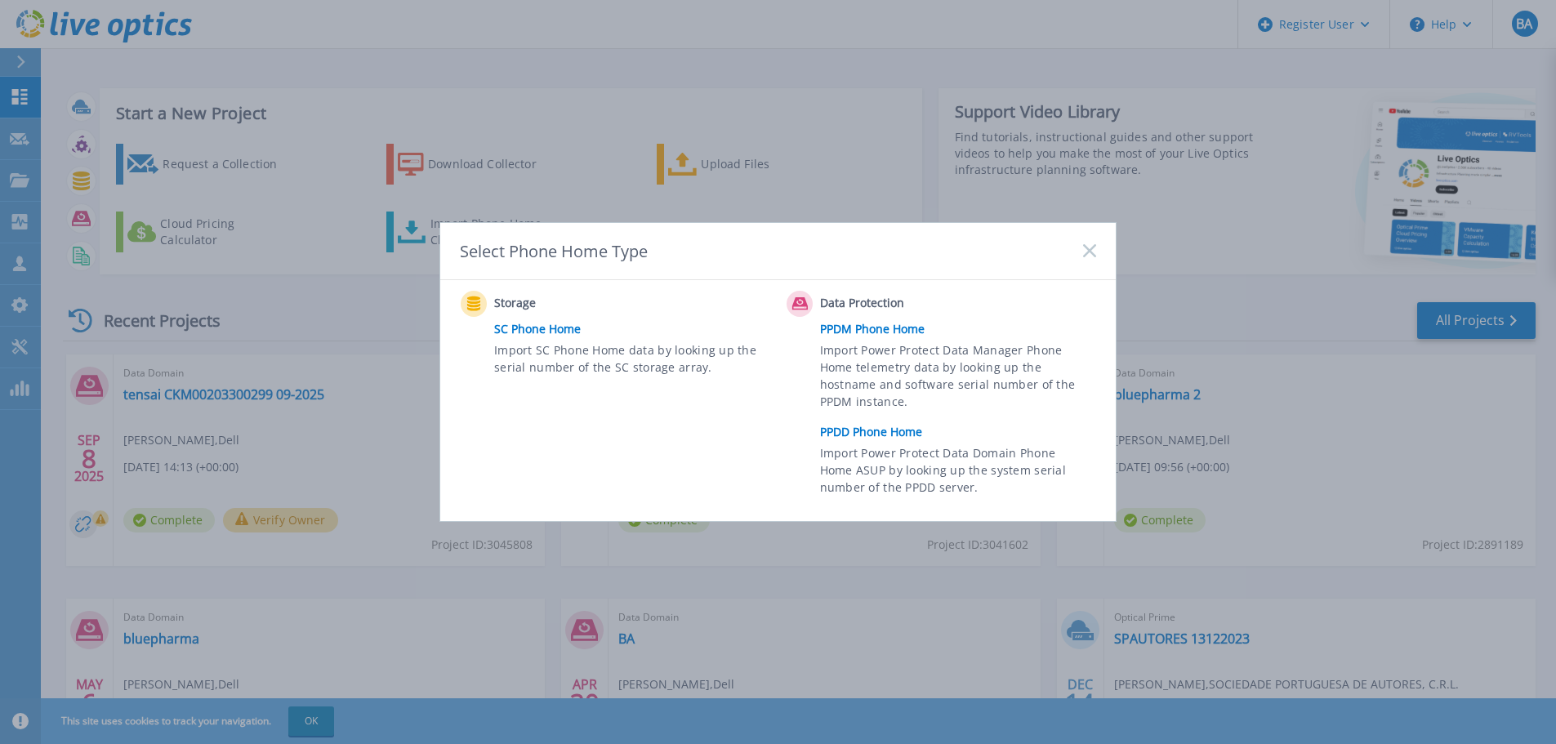
click at [868, 327] on link "PPDM Phone Home" at bounding box center [962, 329] width 284 height 25
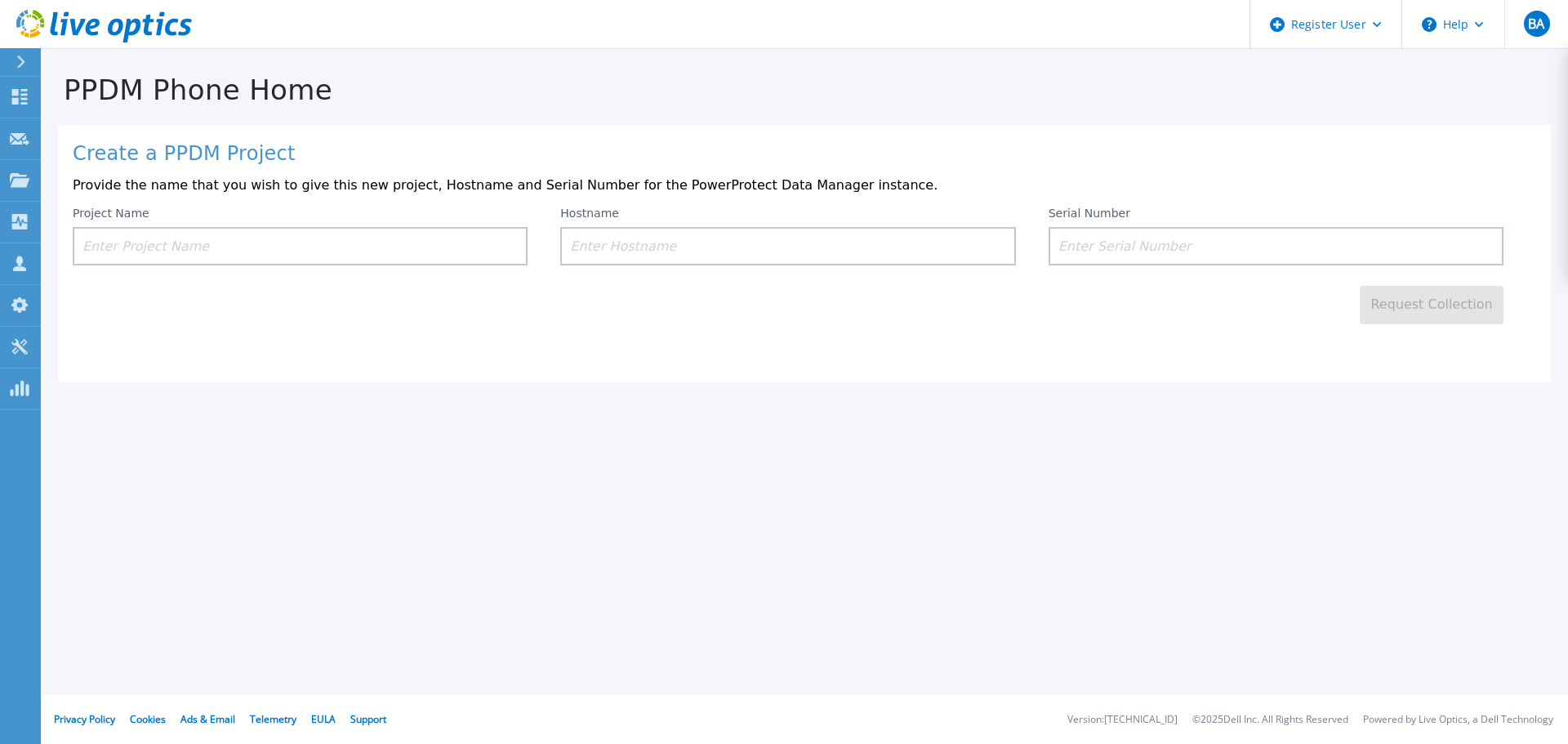
paste input "CRK00250112931"
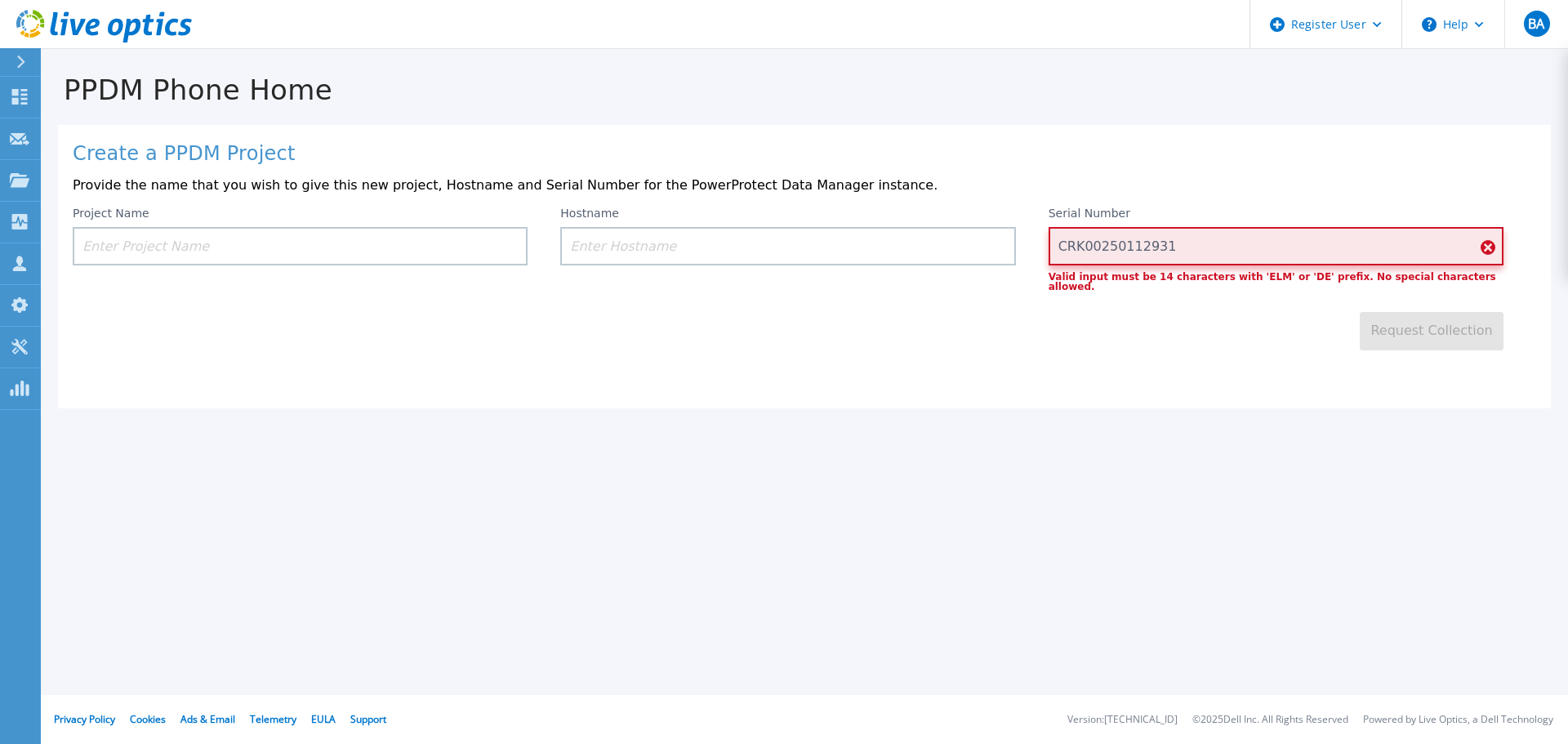
type input "CRK00250112931"
click at [717, 246] on input at bounding box center [786, 246] width 455 height 38
click at [400, 246] on input at bounding box center [300, 246] width 455 height 38
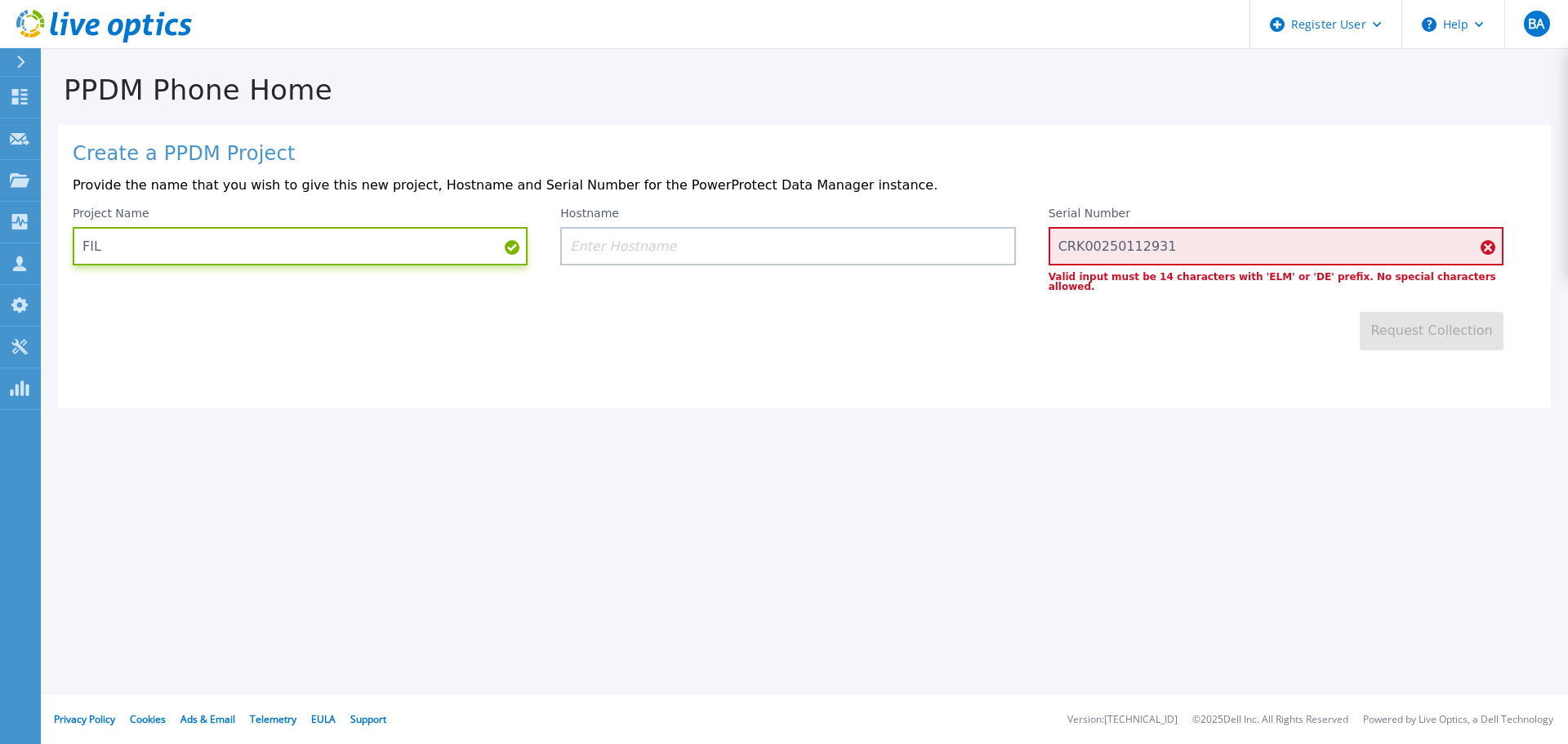
type input "FIL"
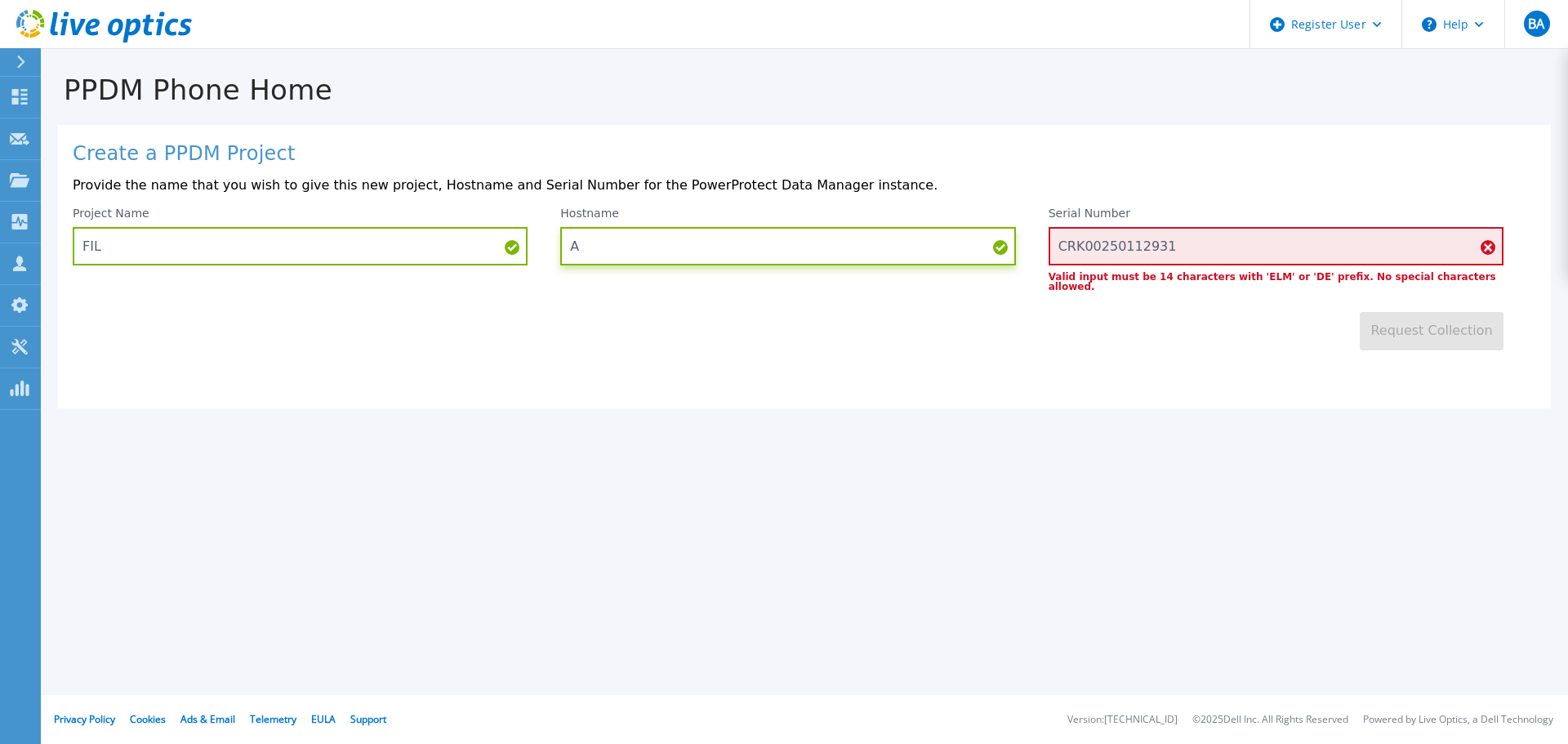
type input "A"
click at [1114, 327] on div "Request Collection" at bounding box center [804, 321] width 1463 height 59
click at [20, 64] on icon at bounding box center [20, 62] width 9 height 13
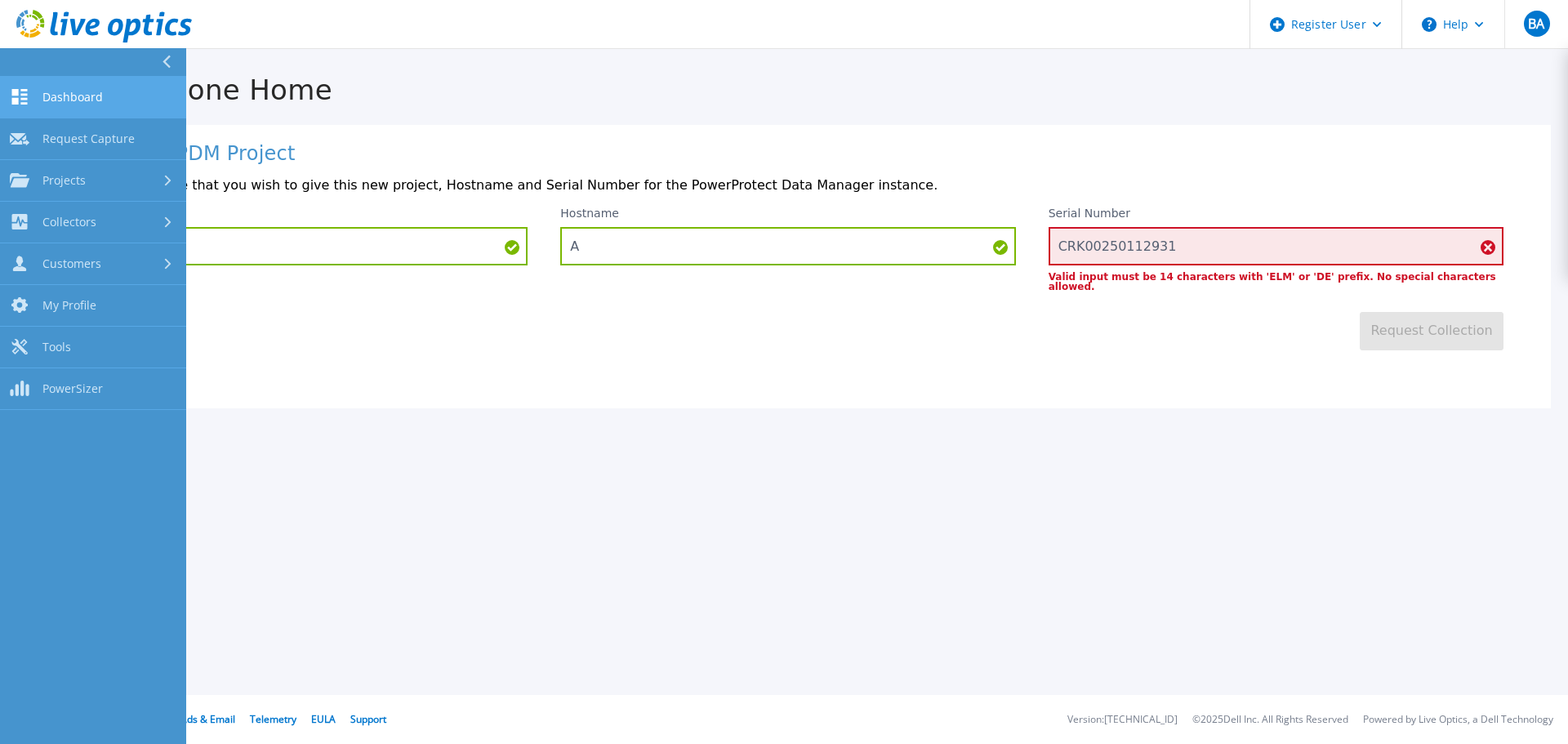
click at [85, 105] on link "Dashboard Dashboard" at bounding box center [93, 98] width 186 height 42
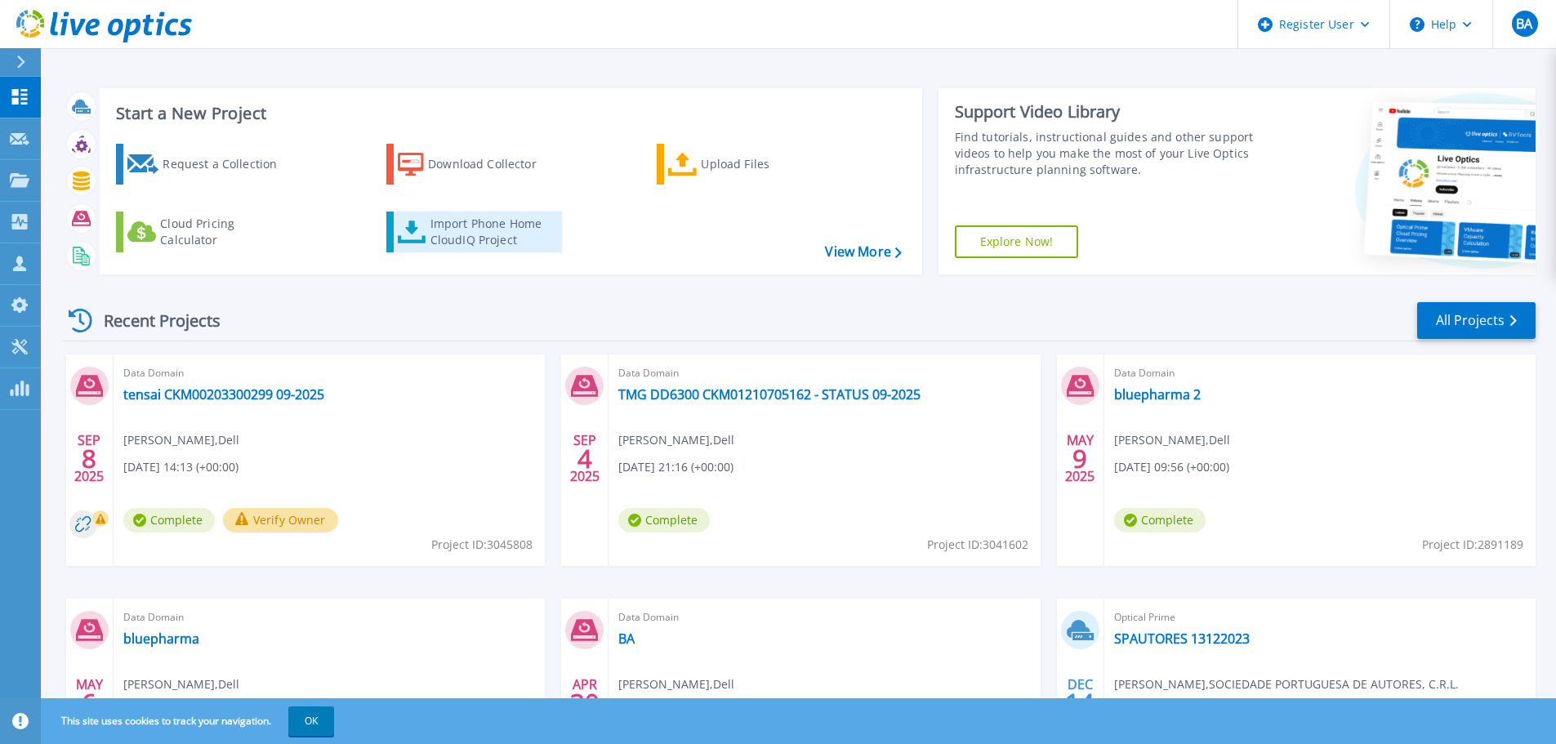
click at [462, 228] on div "Import Phone Home CloudIQ Project" at bounding box center [494, 232] width 127 height 33
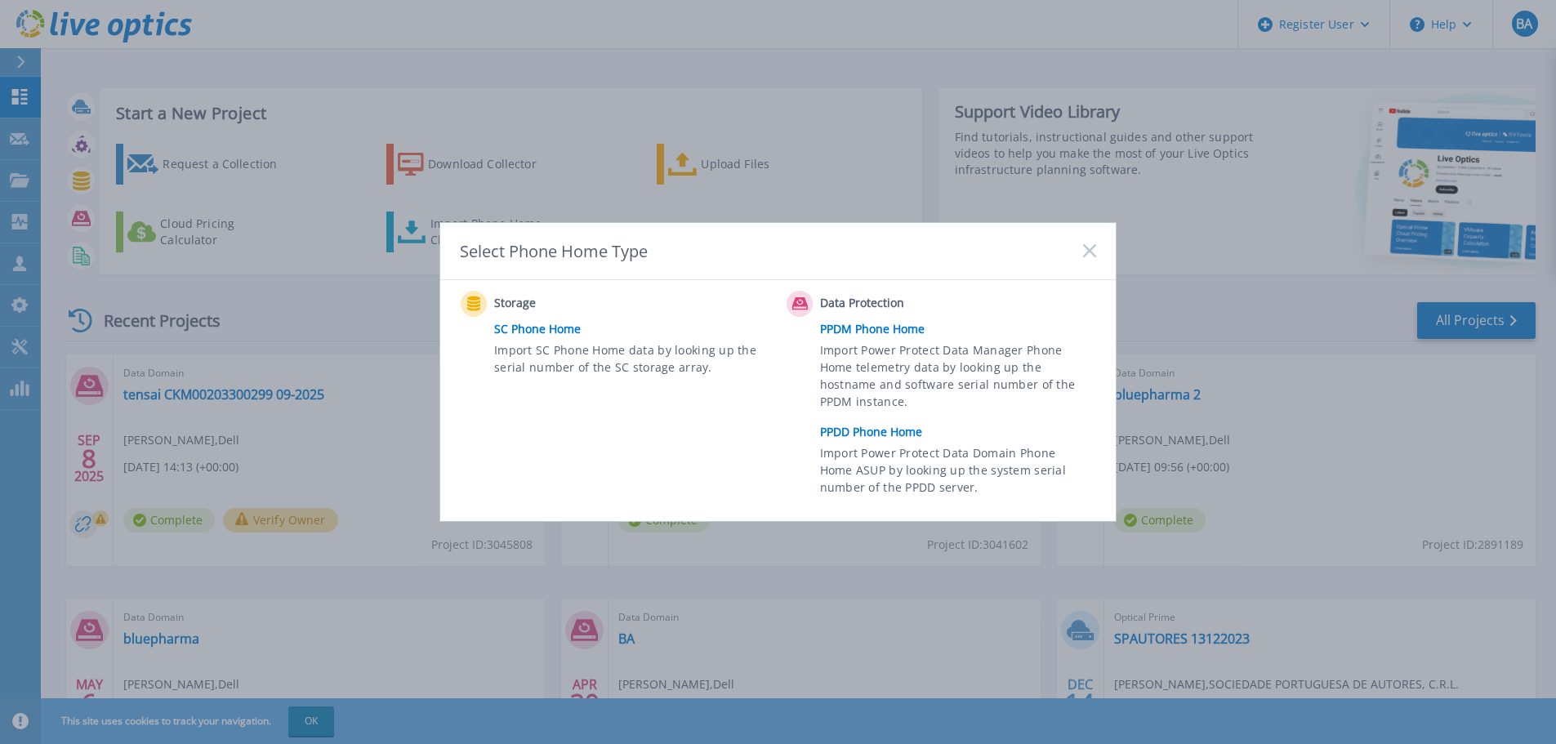
click at [867, 428] on link "PPDD Phone Home" at bounding box center [962, 432] width 284 height 25
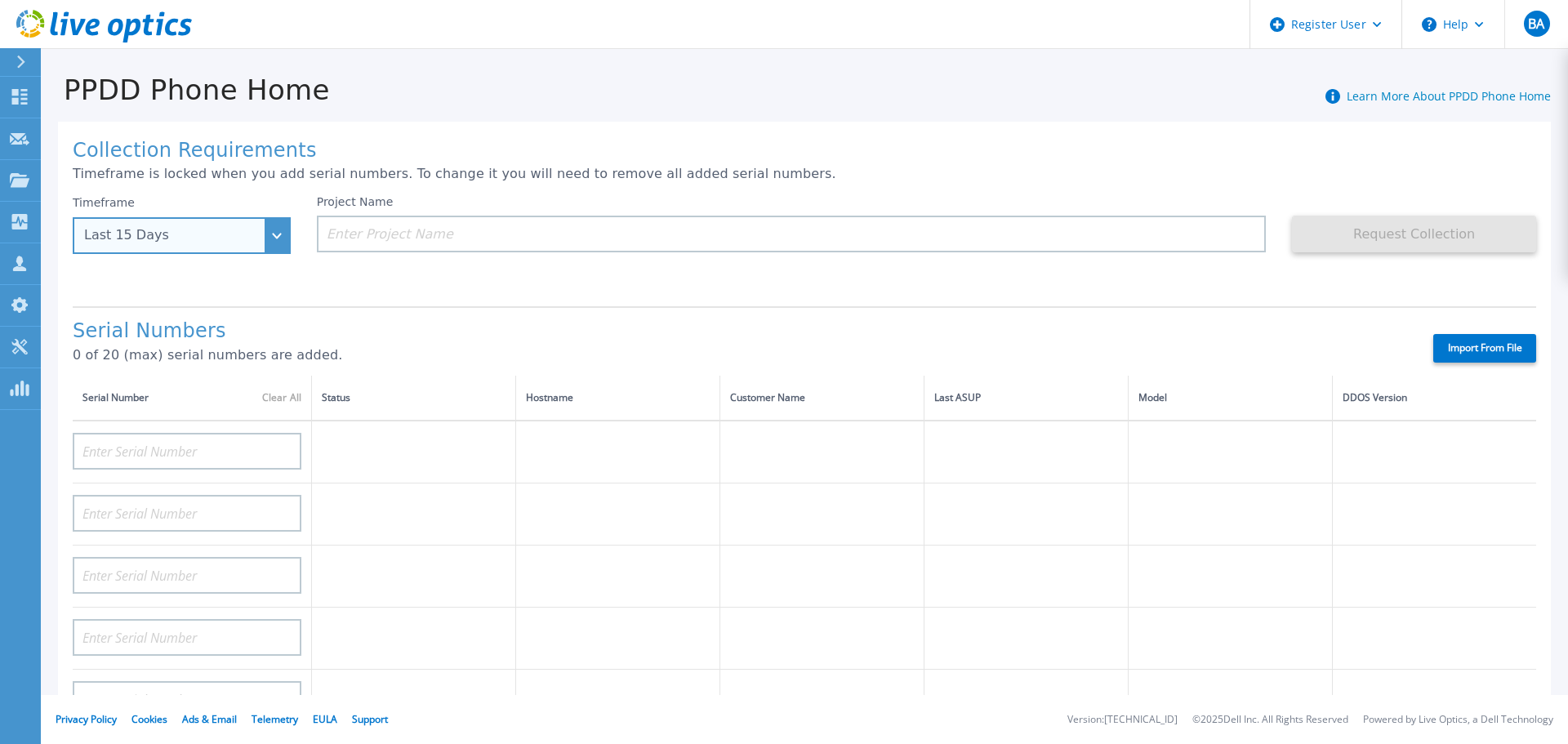
click at [272, 232] on div "Last 15 Days" at bounding box center [182, 235] width 218 height 37
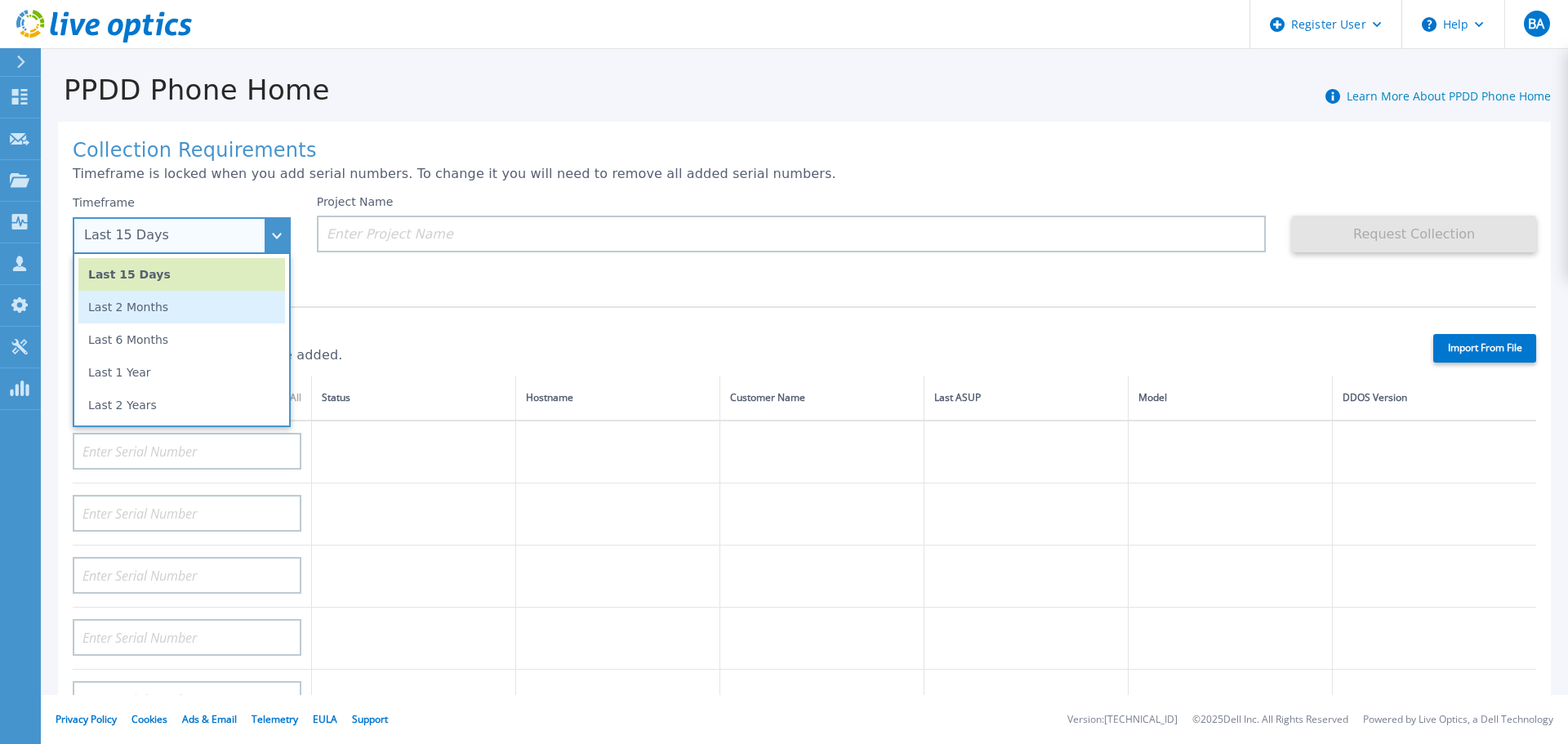
click at [141, 304] on li "Last 2 Months" at bounding box center [181, 307] width 207 height 33
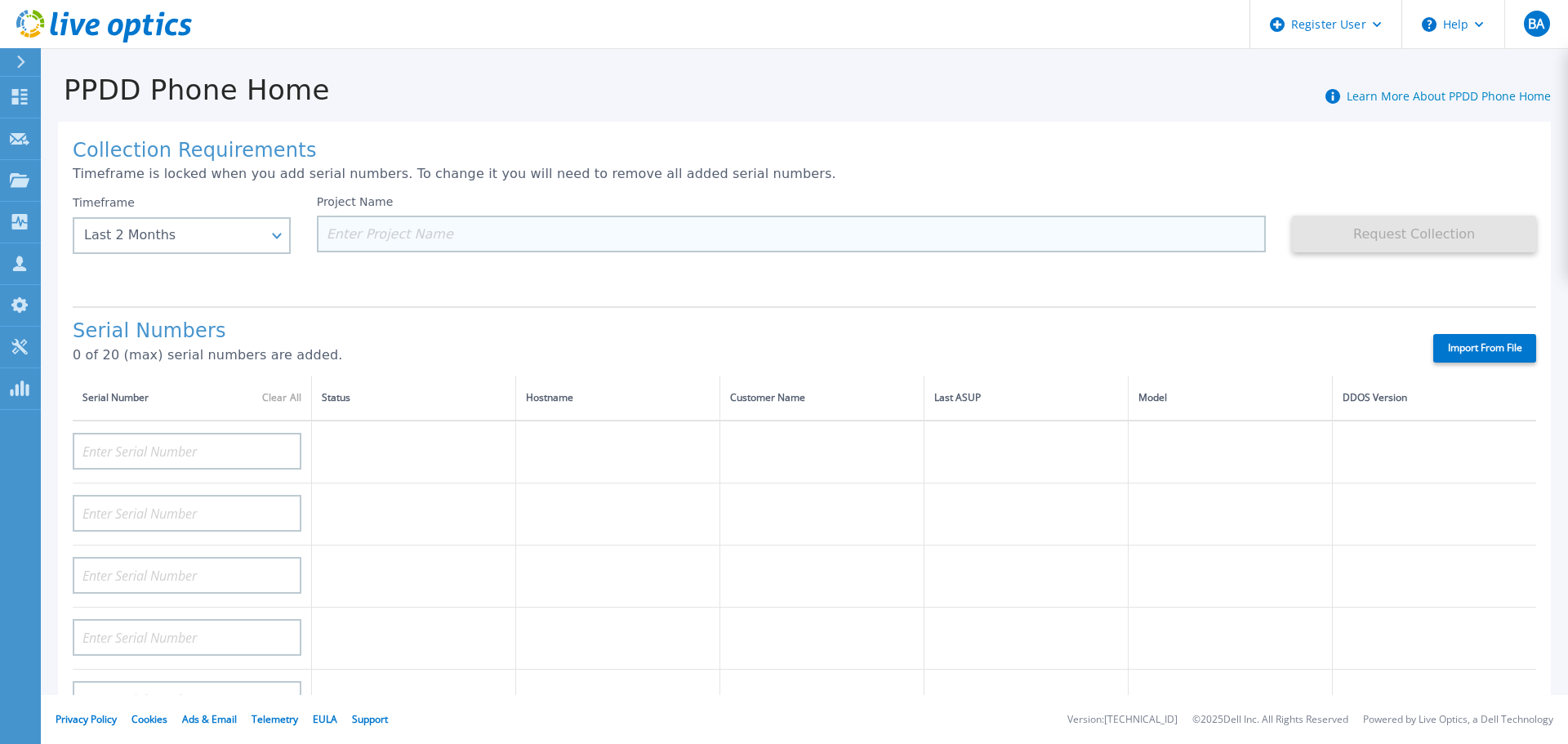
click at [381, 243] on input at bounding box center [791, 234] width 949 height 37
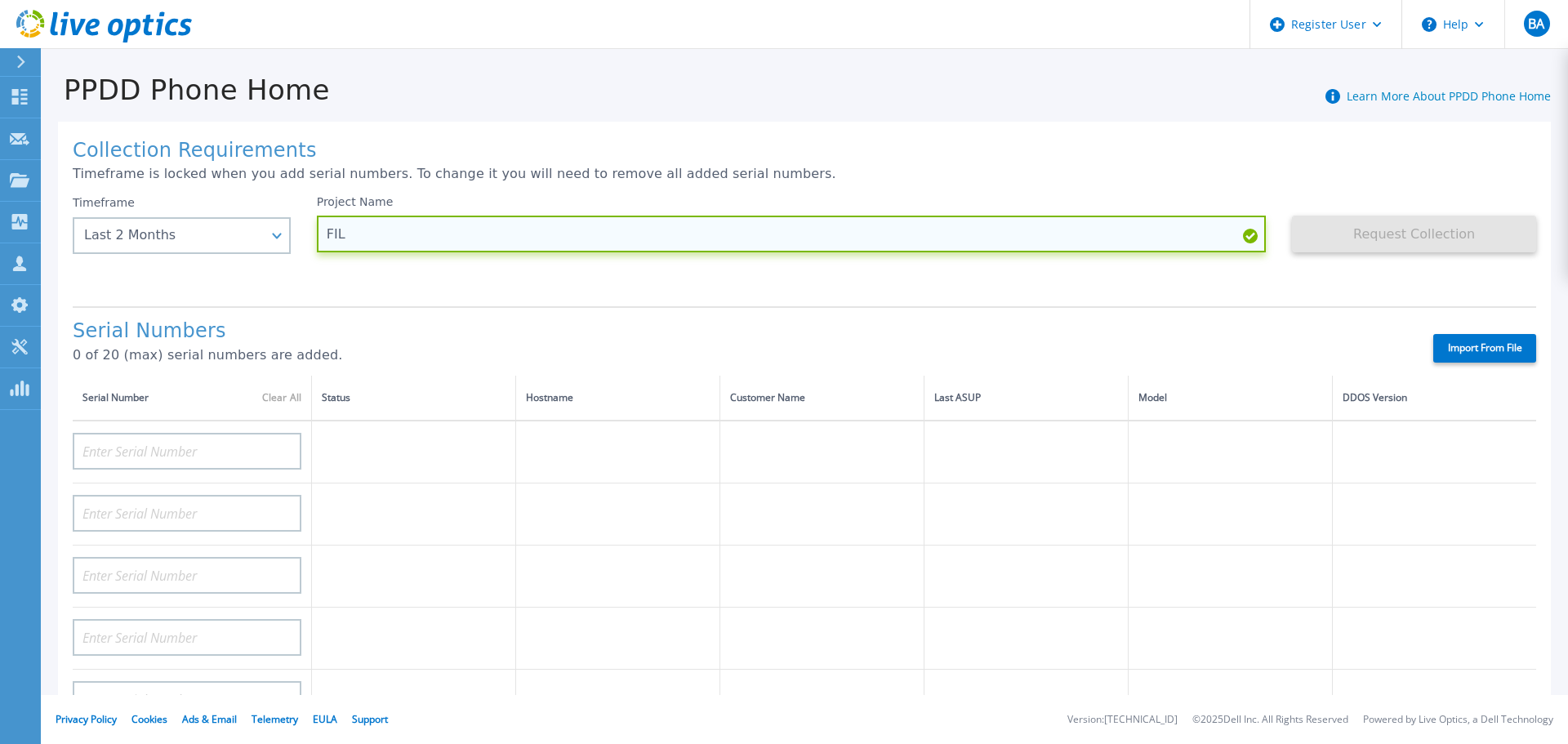
type input "FIL"
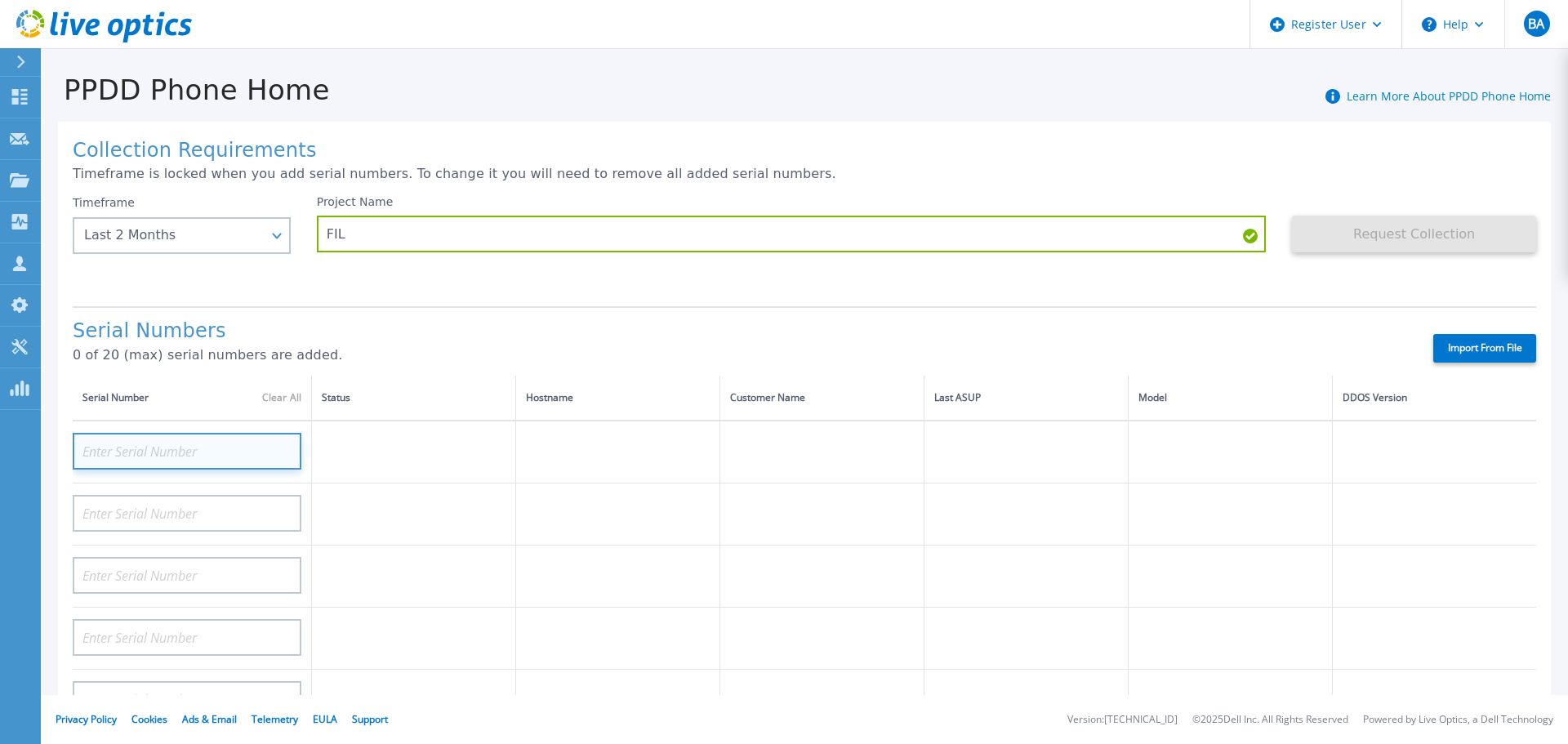
paste input "CRK00250112931"
type input "CRK00250112931"
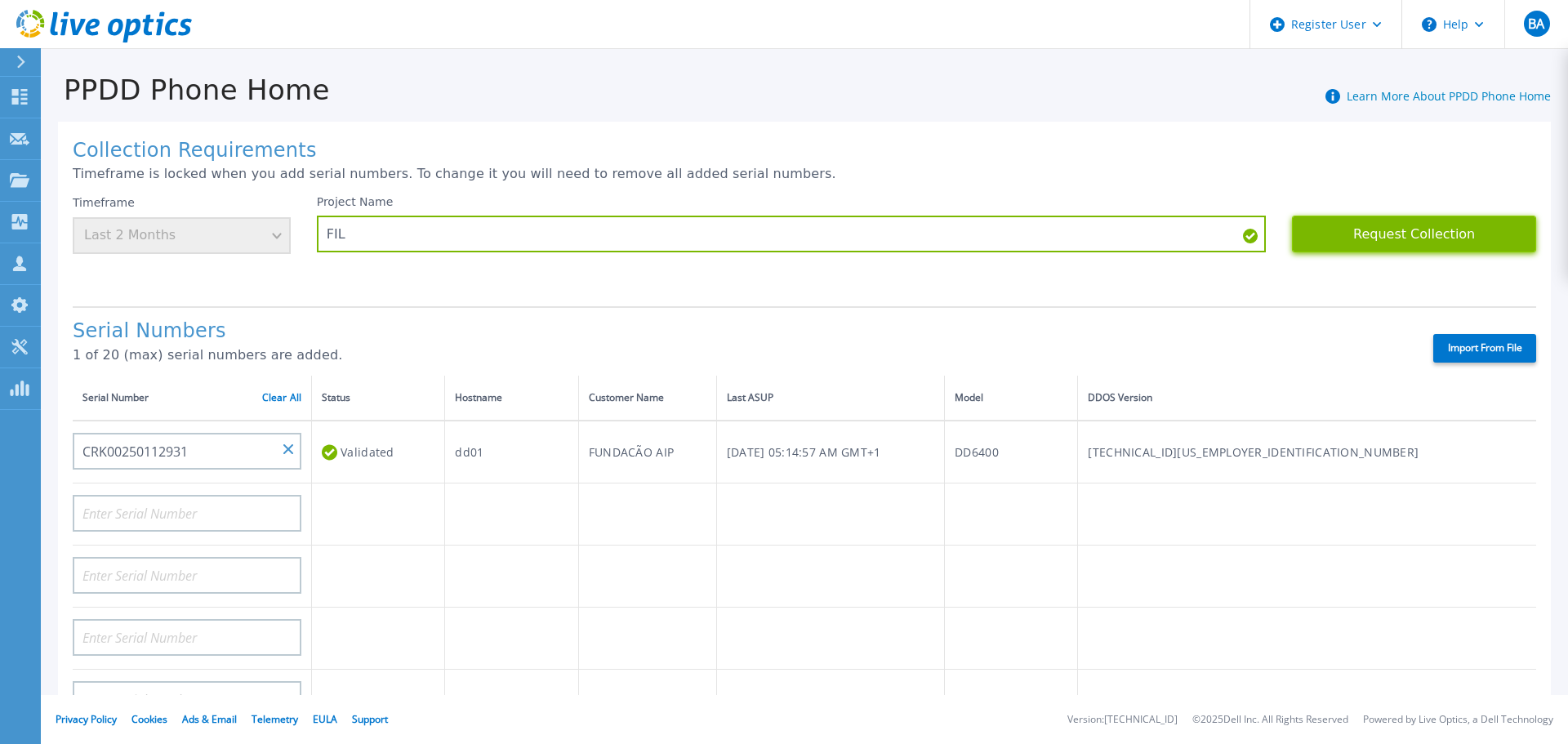
click at [1368, 230] on button "Request Collection" at bounding box center [1414, 234] width 244 height 37
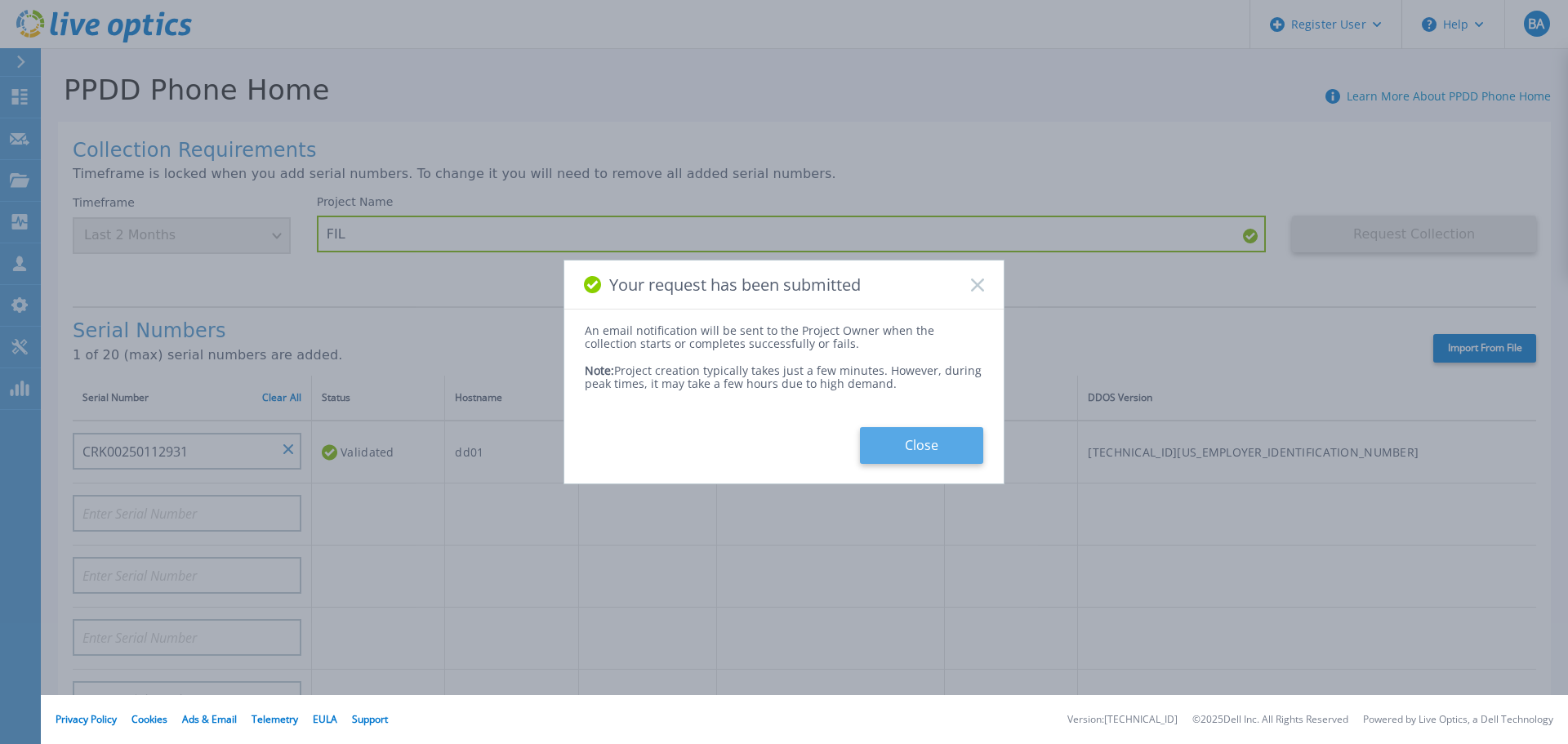
click at [909, 442] on button "Close" at bounding box center [920, 445] width 123 height 37
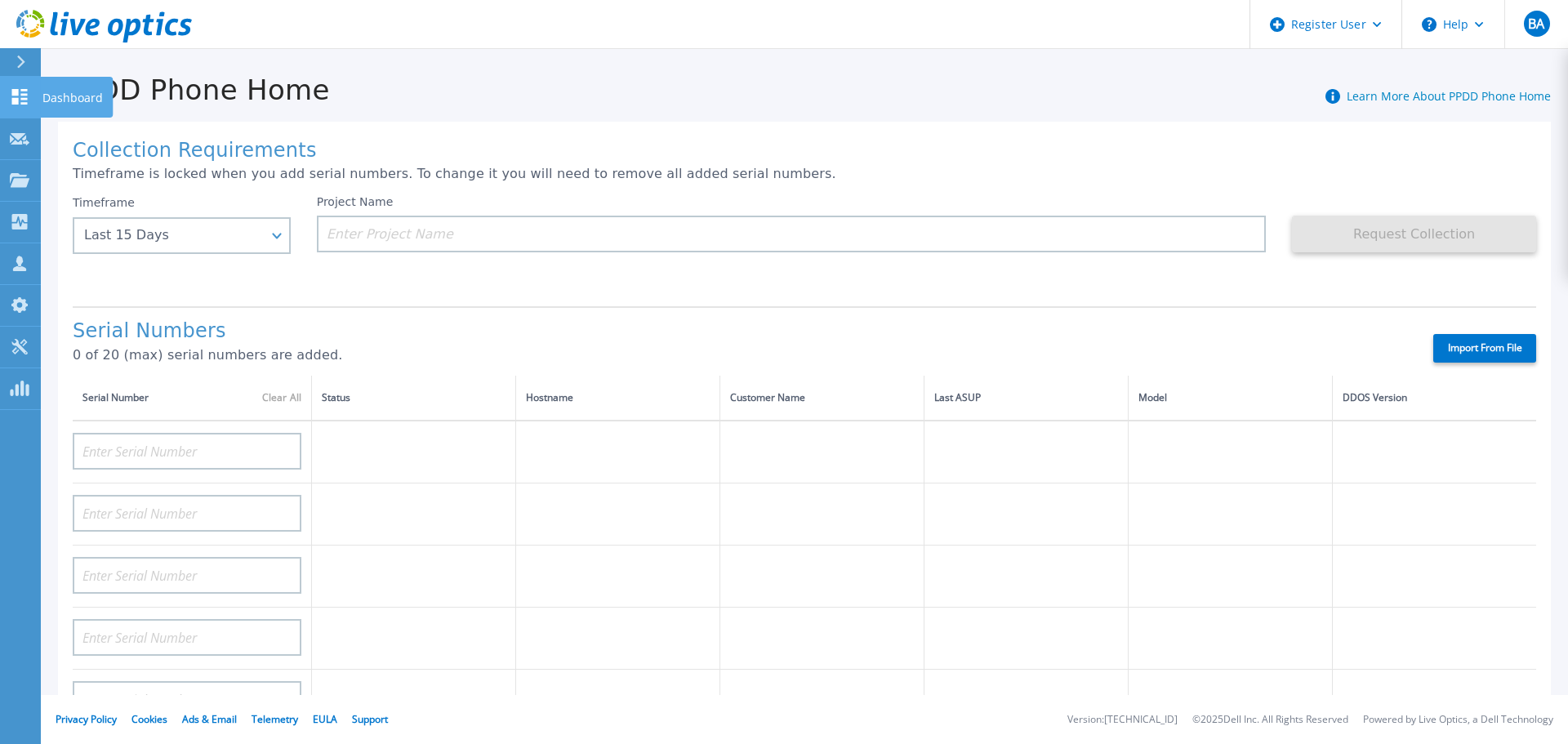
click at [19, 92] on icon at bounding box center [20, 97] width 20 height 16
